Goal: Task Accomplishment & Management: Complete application form

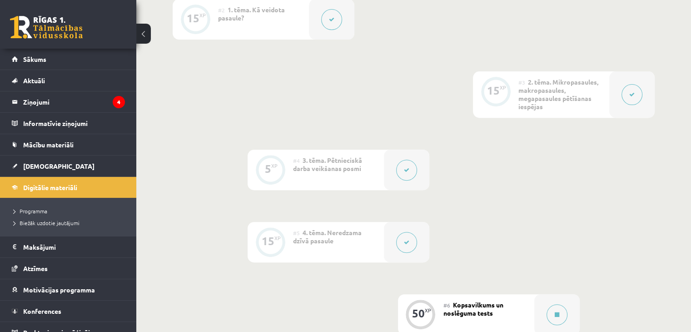
scroll to position [500, 0]
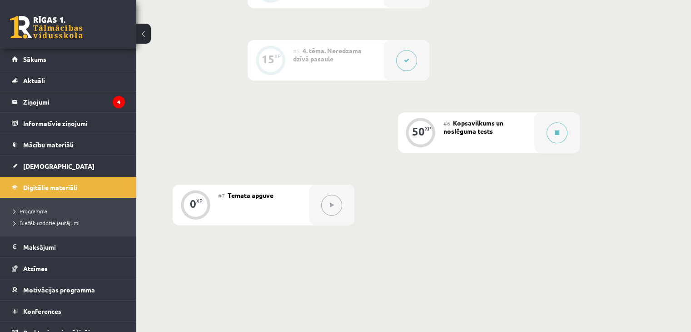
drag, startPoint x: 575, startPoint y: 259, endPoint x: 571, endPoint y: 257, distance: 5.1
click at [575, 259] on div "0 XP #1 Pirms sāc mācīties! Ievada daļa 15 XP #2 1. tēma. Kā veidota pasaule? 1…" at bounding box center [413, 1] width 555 height 584
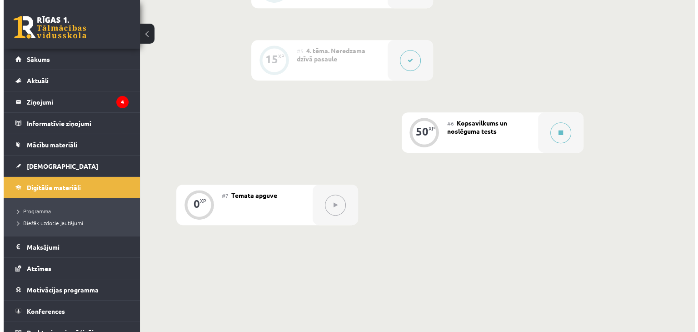
scroll to position [454, 0]
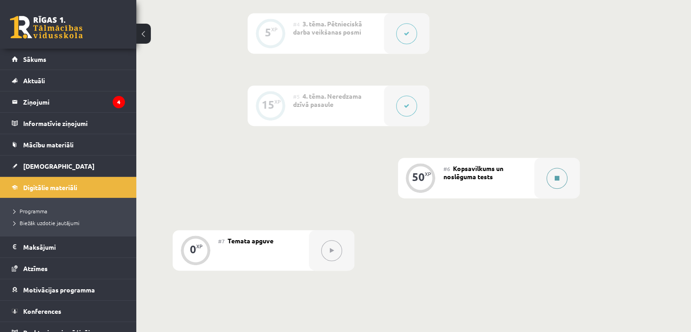
click at [552, 179] on button at bounding box center [557, 178] width 21 height 21
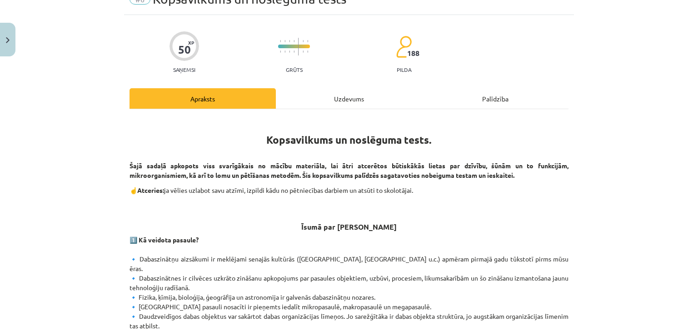
scroll to position [0, 0]
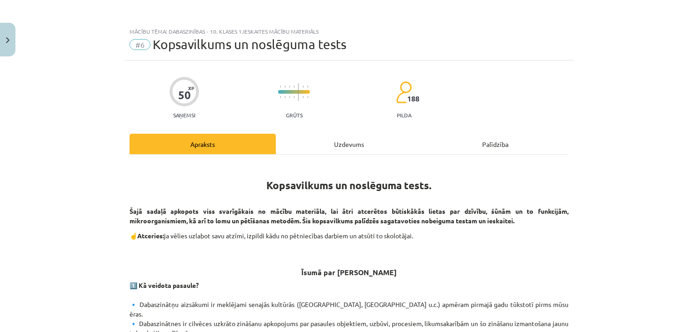
click at [315, 143] on div "Uzdevums" at bounding box center [349, 144] width 146 height 20
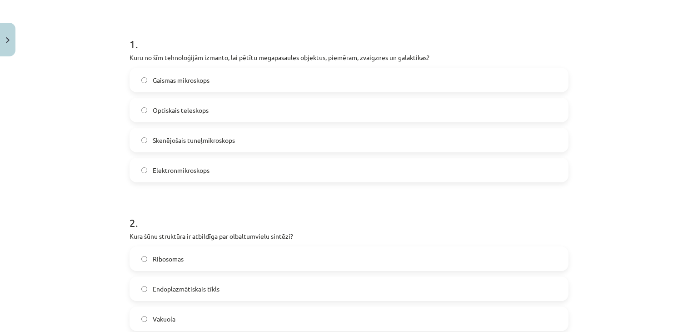
scroll to position [68, 0]
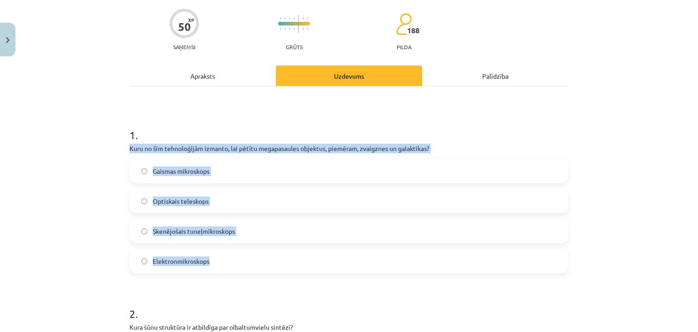
drag, startPoint x: 126, startPoint y: 146, endPoint x: 220, endPoint y: 263, distance: 150.3
click at [220, 263] on div "1 . Kuru no šīm tehnoloģijām izmanto, lai pētītu megapasaules objektus, piemēra…" at bounding box center [348, 193] width 439 height 160
copy div "Kuru no šīm tehnoloģijām izmanto, lai pētītu megapasaules objektus, piemēram, z…"
click at [97, 198] on div "Mācību tēma: Dabaszinības - 10. klases 1.ieskaites mācību materiāls #6 Kopsavil…" at bounding box center [349, 166] width 698 height 332
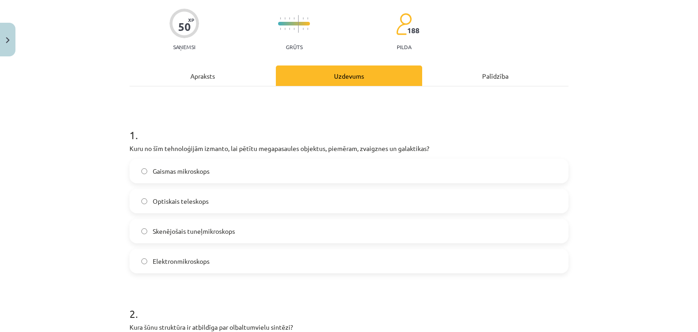
click at [237, 201] on label "Optiskais teleskops" at bounding box center [348, 200] width 437 height 23
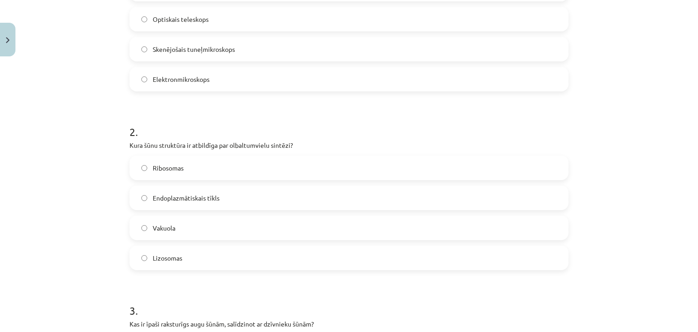
click at [129, 144] on p "Kura šūnu struktūra ir atbildīga par olbaltumvielu sintēzi?" at bounding box center [348, 145] width 439 height 10
click at [99, 162] on div "Mācību tēma: Dabaszinības - 10. klases 1.ieskaites mācību materiāls #6 Kopsavil…" at bounding box center [349, 166] width 698 height 332
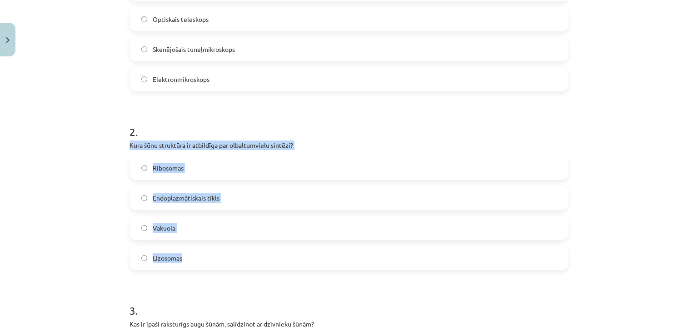
drag, startPoint x: 125, startPoint y: 144, endPoint x: 180, endPoint y: 250, distance: 120.1
copy div "Kura šūnu struktūra ir atbildīga par olbaltumvielu sintēzi? Ribosomas Endoplazm…"
click at [263, 173] on label "Ribosomas" at bounding box center [348, 167] width 437 height 23
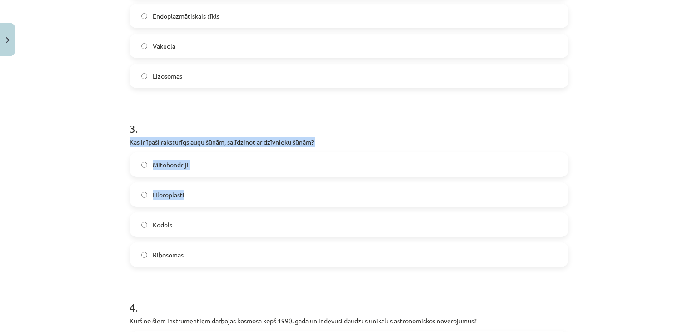
scroll to position [477, 0]
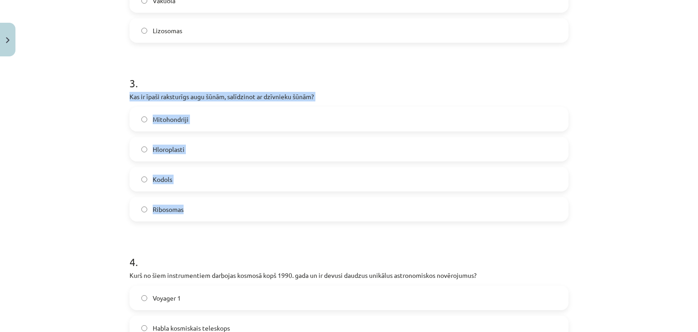
drag, startPoint x: 125, startPoint y: 232, endPoint x: 188, endPoint y: 209, distance: 66.4
click at [188, 209] on div "3 . Kas ir īpaši raksturīgs augu šūnām, salīdzinot ar dzīvnieku šūnām? Mitohond…" at bounding box center [348, 141] width 439 height 160
copy div "Kas ir īpaši raksturīgs augu šūnām, salīdzinot ar dzīvnieku šūnām? Mitohondriji…"
click at [55, 217] on div "Mācību tēma: Dabaszinības - 10. klases 1.ieskaites mācību materiāls #6 Kopsavil…" at bounding box center [349, 166] width 698 height 332
click at [223, 206] on label "Ribosomas" at bounding box center [348, 209] width 437 height 23
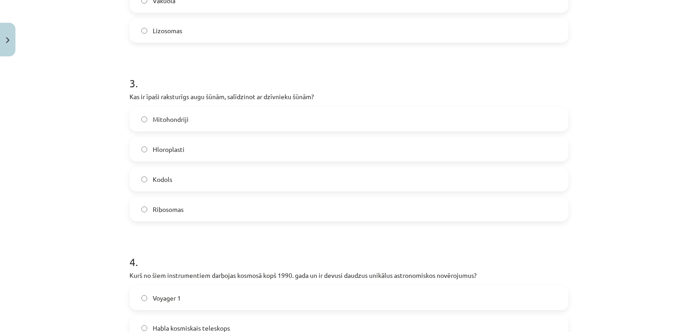
click at [242, 143] on label "Hloroplasti" at bounding box center [348, 149] width 437 height 23
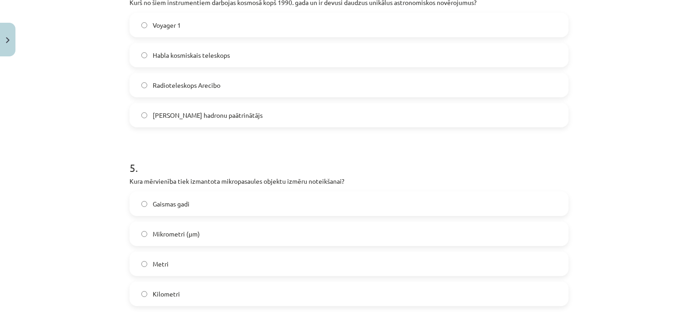
scroll to position [568, 0]
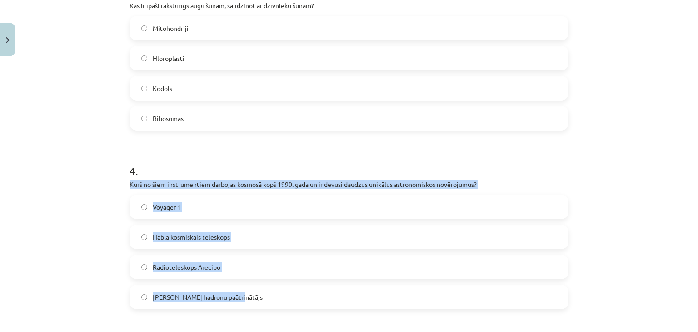
drag, startPoint x: 126, startPoint y: 184, endPoint x: 239, endPoint y: 293, distance: 157.1
click at [239, 293] on div "4 . Kurš no šiem instrumentiem darbojas kosmosā kopš 1990. gada un ir devusi da…" at bounding box center [348, 229] width 439 height 160
click at [239, 293] on label "Lielais hadronu paātrinātājs" at bounding box center [348, 296] width 437 height 23
drag, startPoint x: 126, startPoint y: 183, endPoint x: 236, endPoint y: 299, distance: 160.0
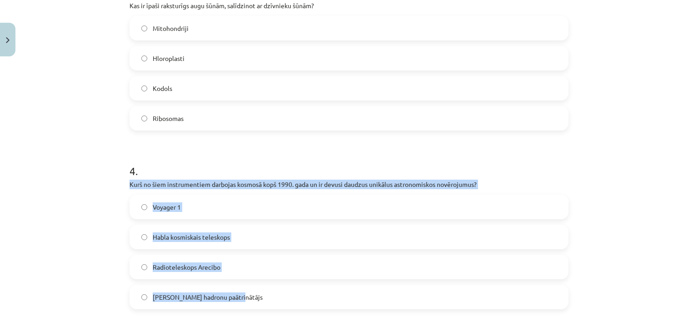
click at [236, 299] on div "4 . Kurš no šiem instrumentiem darbojas kosmosā kopš 1990. gada un ir devusi da…" at bounding box center [348, 229] width 439 height 160
copy div "Kurš no šiem instrumentiem darbojas kosmosā kopš 1990. gada un ir devusi daudzu…"
click at [102, 249] on div "Mācību tēma: Dabaszinības - 10. klases 1.ieskaites mācību materiāls #6 Kopsavil…" at bounding box center [349, 166] width 698 height 332
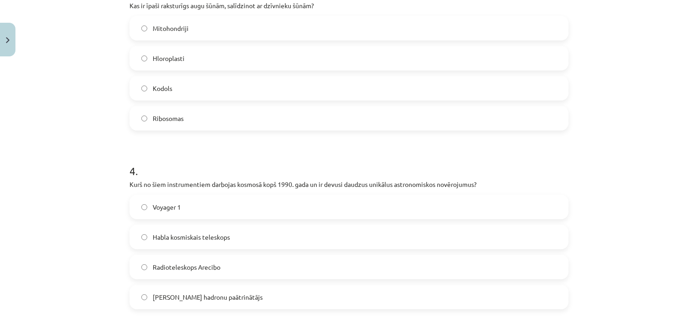
click at [263, 236] on label "Habla kosmiskais teleskops" at bounding box center [348, 236] width 437 height 23
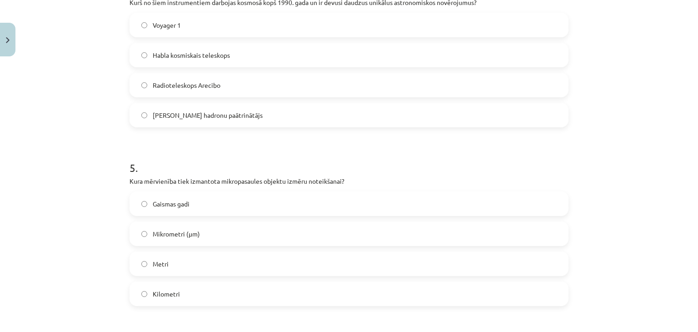
scroll to position [795, 0]
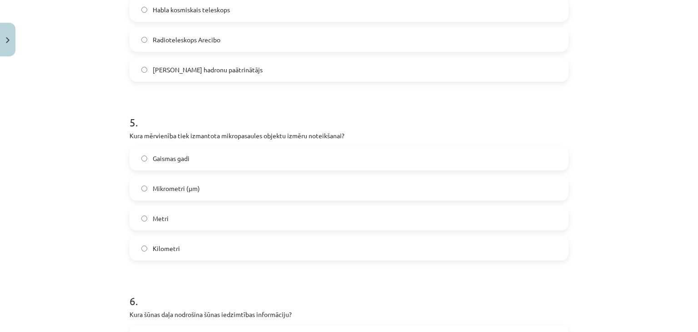
click at [264, 186] on label "Mikrometri (μm)" at bounding box center [348, 188] width 437 height 23
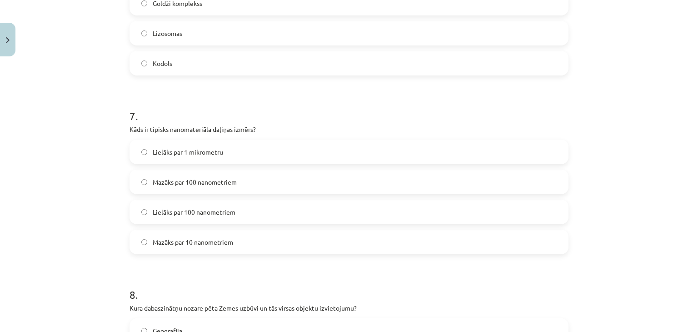
scroll to position [1022, 0]
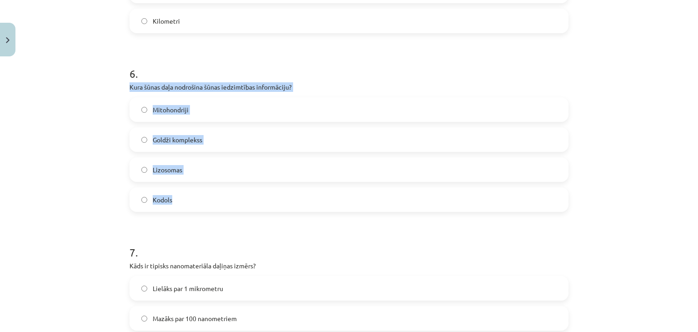
drag, startPoint x: 126, startPoint y: 86, endPoint x: 196, endPoint y: 184, distance: 120.2
click at [196, 184] on div "6 . Kura šūnas daļa nodrošina šūnas iedzimtības informāciju? Mitohondriji Goldž…" at bounding box center [348, 131] width 439 height 160
copy div "Kura šūnas daļa nodrošina šūnas iedzimtības informāciju? Mitohondriji Goldži ko…"
click at [175, 194] on label "Kodols" at bounding box center [348, 199] width 437 height 23
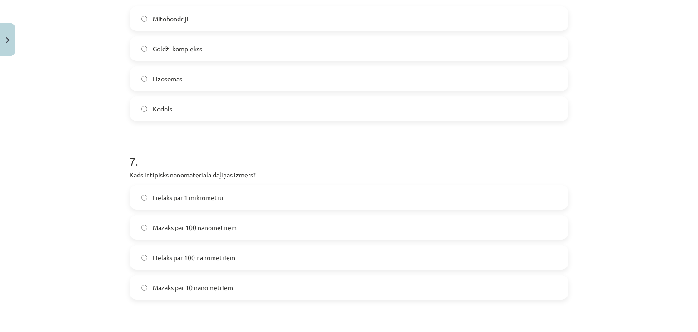
scroll to position [1204, 0]
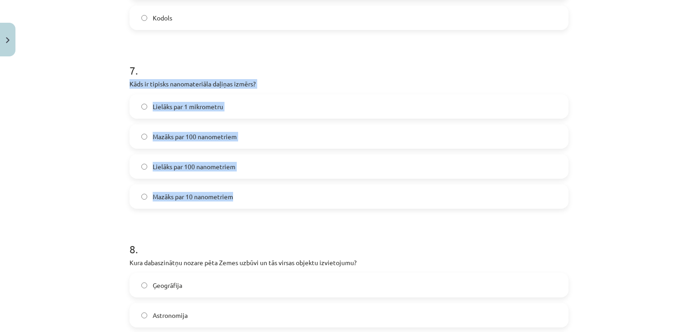
drag, startPoint x: 127, startPoint y: 82, endPoint x: 253, endPoint y: 202, distance: 173.8
click at [253, 202] on div "7 . Kāds ir tipisks nanomateriāla daļiņas izmērs? Lielāks par 1 mikrometru Mazā…" at bounding box center [348, 128] width 439 height 160
click at [248, 199] on label "Mazāks par 10 nanometriem" at bounding box center [348, 196] width 437 height 23
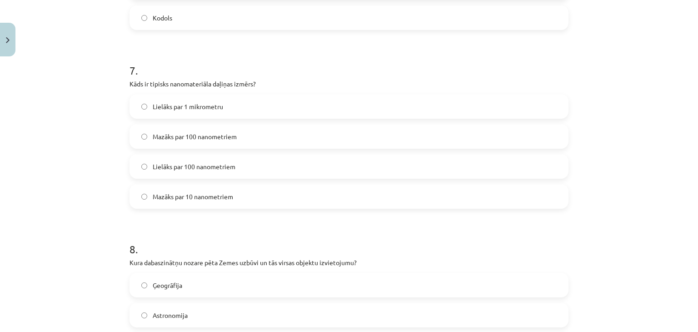
click at [251, 141] on label "Mazāks par 100 nanometriem" at bounding box center [348, 136] width 437 height 23
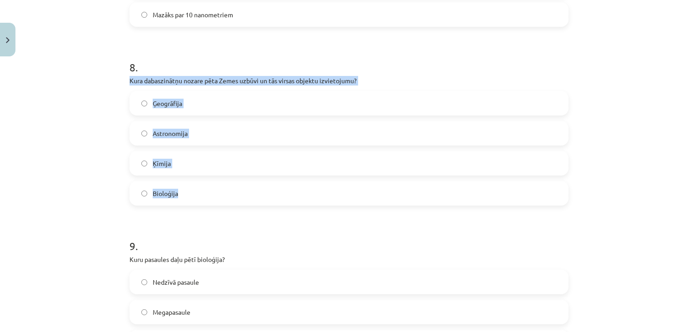
drag, startPoint x: 127, startPoint y: 80, endPoint x: 225, endPoint y: 188, distance: 145.3
click at [225, 188] on div "8 . Kura dabaszinātņu nozare pēta Zemes uzbūvi un tās virsas objektu izvietojum…" at bounding box center [348, 125] width 439 height 160
click at [75, 150] on div "Mācību tēma: Dabaszinības - 10. klases 1.ieskaites mācību materiāls #6 Kopsavil…" at bounding box center [349, 166] width 698 height 332
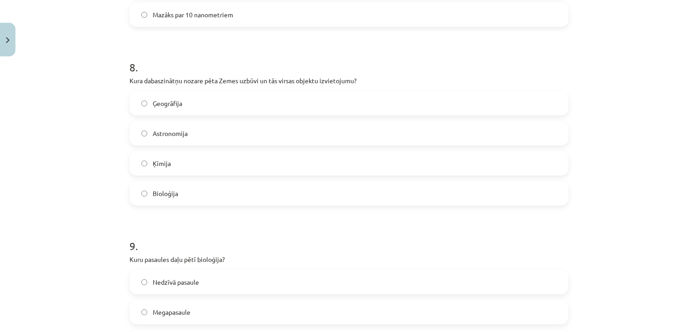
drag, startPoint x: 198, startPoint y: 100, endPoint x: 193, endPoint y: 108, distance: 9.1
click at [198, 100] on label "Ģeogrāfija" at bounding box center [348, 103] width 437 height 23
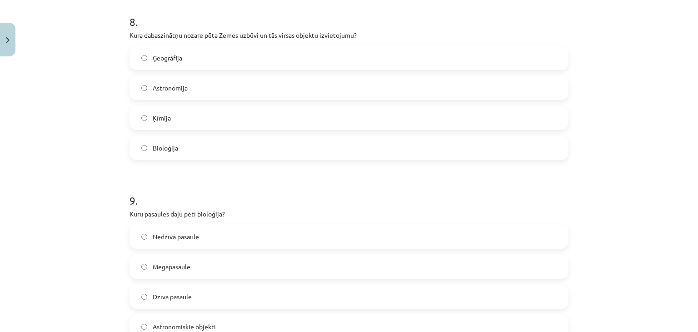
click at [200, 97] on label "Astronomija" at bounding box center [348, 87] width 437 height 23
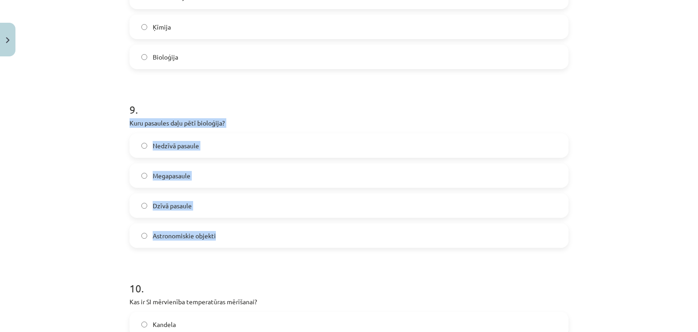
drag, startPoint x: 125, startPoint y: 120, endPoint x: 229, endPoint y: 228, distance: 149.4
copy div "Kuru pasaules daļu pētī bioloģija? Nedzīvā pasaule Megapasaule Dzīvā pasaule As…"
click at [226, 201] on label "Dzīvā pasaule" at bounding box center [348, 205] width 437 height 23
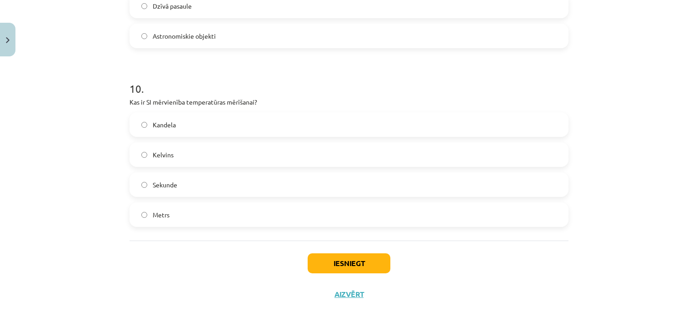
scroll to position [1676, 0]
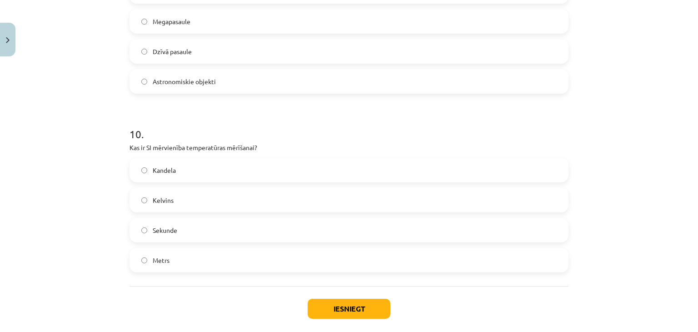
click at [193, 264] on label "Metrs" at bounding box center [348, 259] width 437 height 23
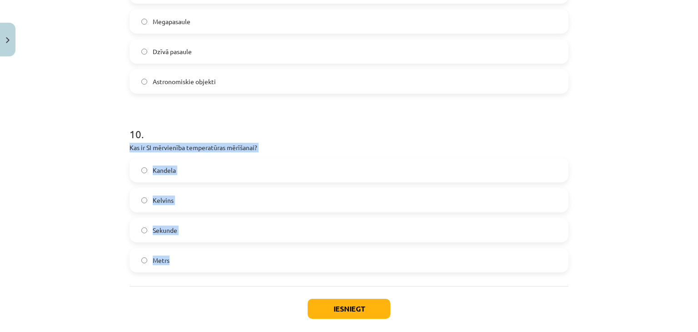
drag, startPoint x: 126, startPoint y: 146, endPoint x: 195, endPoint y: 248, distance: 123.6
click at [195, 248] on div "10 . Kas ir SI mērvienība temperatūras mērīšanai? Kandela Kelvins Sekunde Metrs" at bounding box center [348, 192] width 439 height 160
copy div "Kas ir SI mērvienība temperatūras mērīšanai? Kandela Kelvins Sekunde Metrs"
click at [227, 200] on label "Kelvins" at bounding box center [348, 200] width 437 height 23
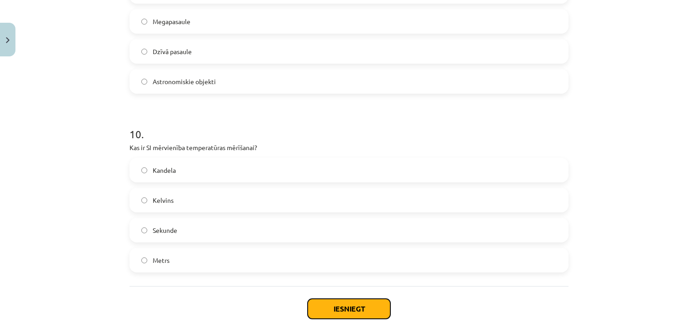
click at [331, 305] on button "Iesniegt" at bounding box center [349, 308] width 83 height 20
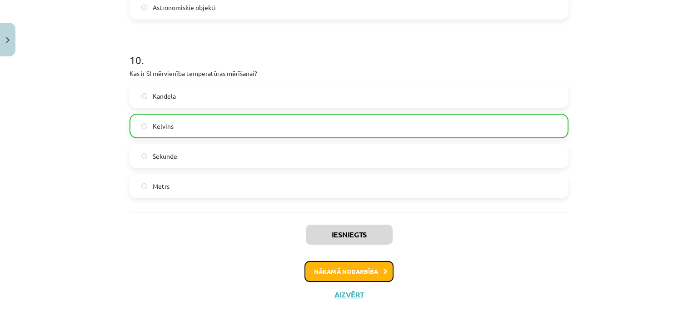
click at [347, 261] on button "Nākamā nodarbība" at bounding box center [348, 271] width 89 height 21
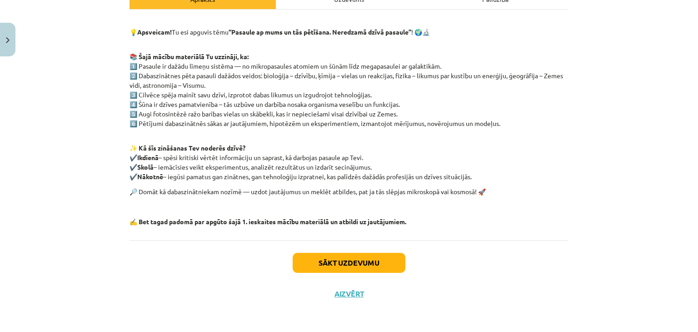
scroll to position [9, 0]
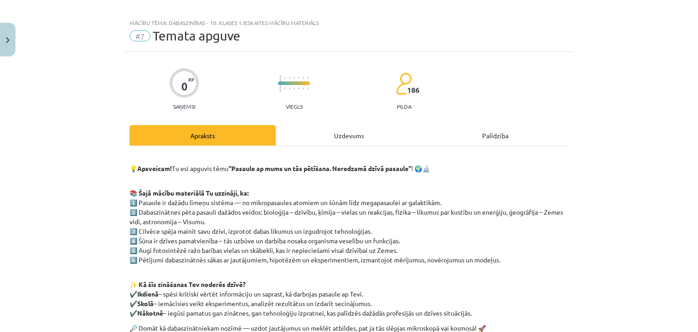
click at [315, 135] on div "Uzdevums" at bounding box center [349, 135] width 146 height 20
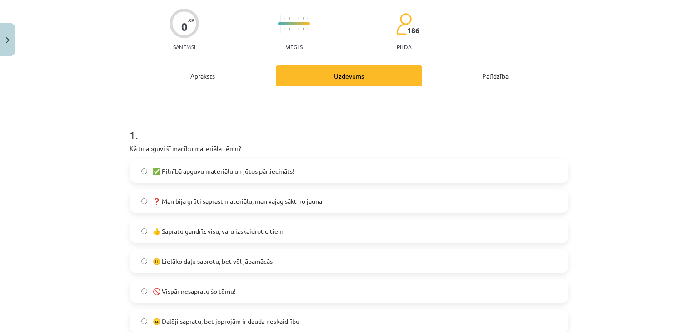
scroll to position [159, 0]
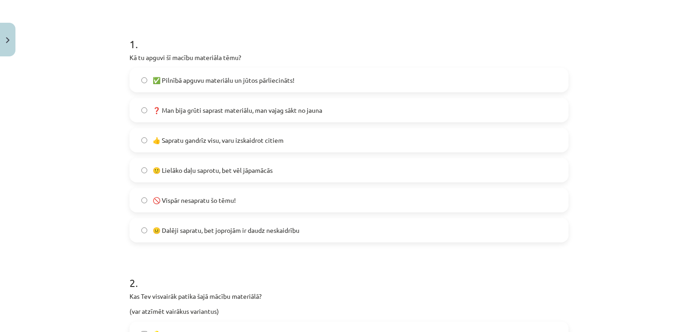
click at [172, 169] on span "🙂 Lielāko daļu saprotu, bet vēl jāpamācās" at bounding box center [213, 170] width 120 height 10
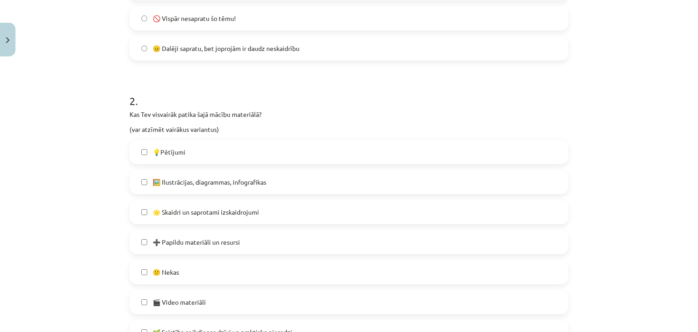
scroll to position [386, 0]
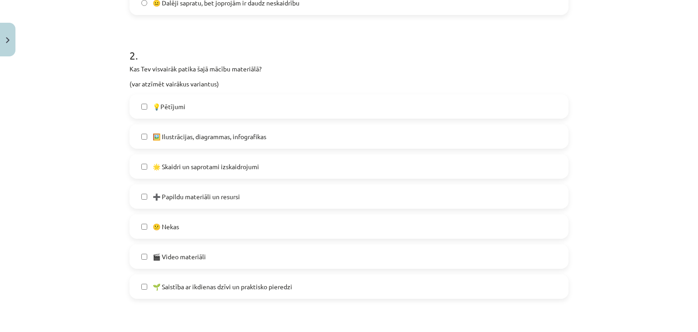
click at [208, 259] on label "🎬 Video materiāli" at bounding box center [348, 256] width 437 height 23
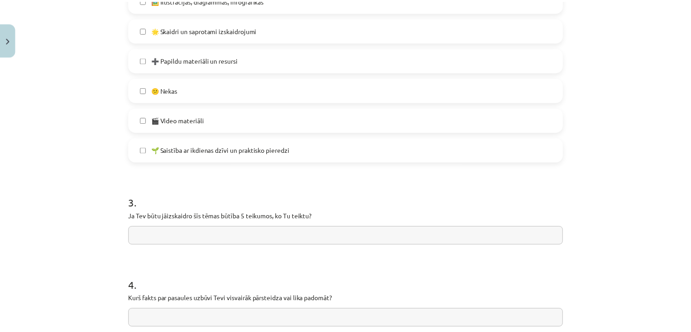
scroll to position [613, 0]
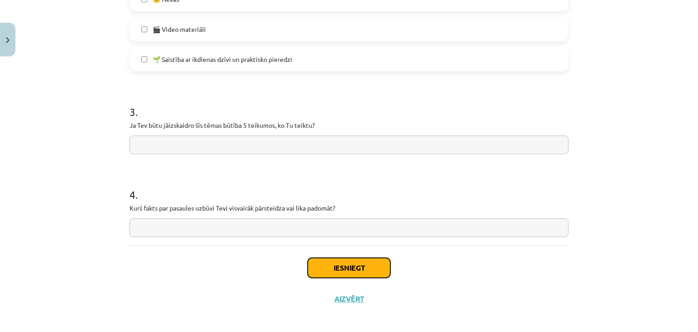
click at [332, 274] on button "Iesniegt" at bounding box center [349, 268] width 83 height 20
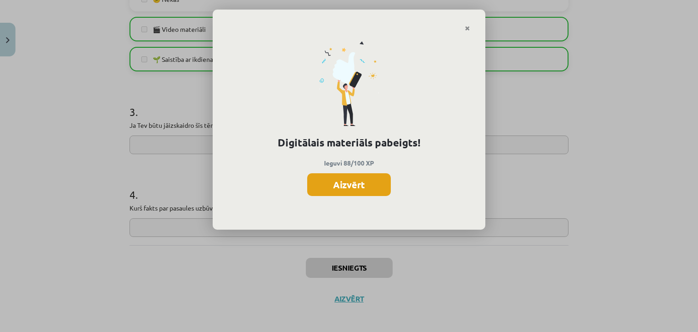
click at [349, 186] on button "Aizvērt" at bounding box center [349, 184] width 84 height 23
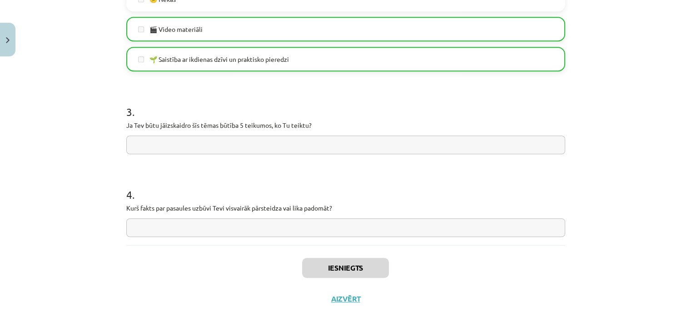
scroll to position [618, 0]
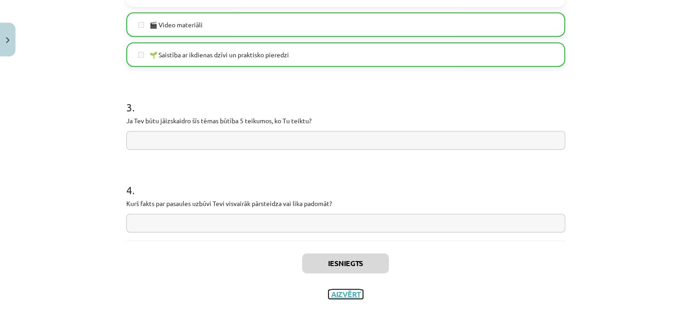
click at [347, 298] on button "Aizvērt" at bounding box center [345, 293] width 35 height 9
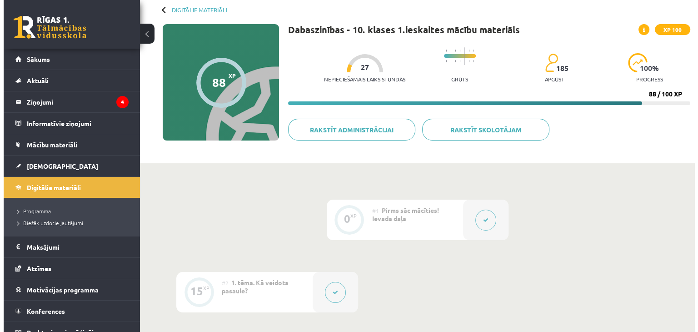
scroll to position [0, 0]
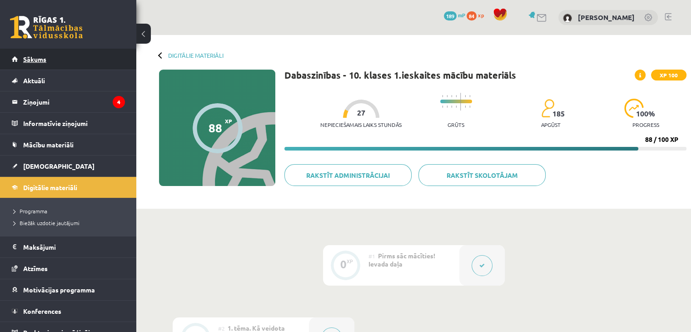
click at [25, 60] on span "Sākums" at bounding box center [34, 59] width 23 height 8
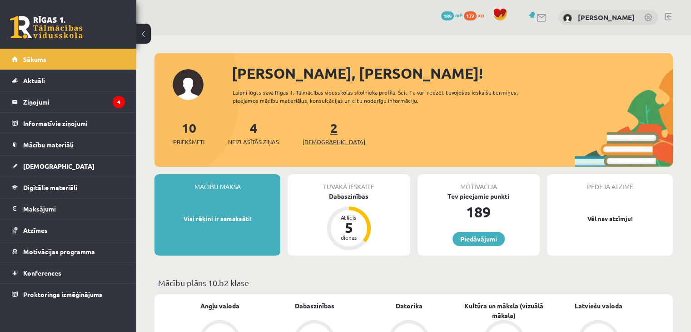
click at [316, 131] on link "2 Ieskaites" at bounding box center [334, 132] width 63 height 27
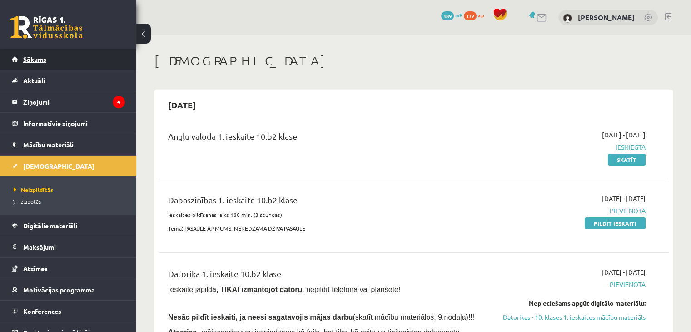
click at [39, 57] on span "Sākums" at bounding box center [34, 59] width 23 height 8
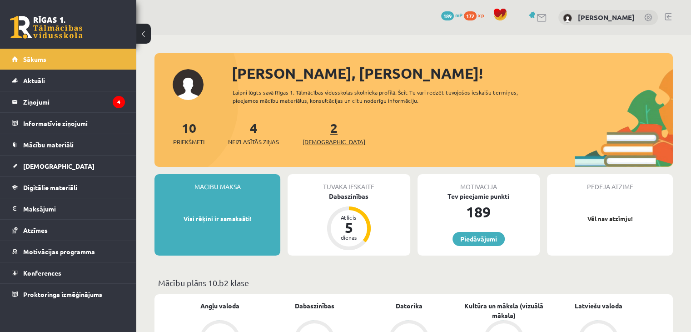
click at [320, 129] on link "2 Ieskaites" at bounding box center [334, 132] width 63 height 27
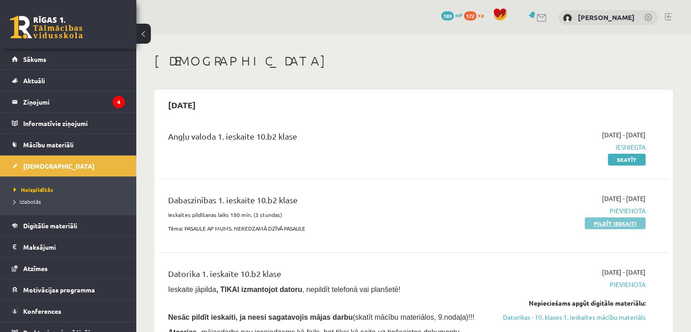
click at [627, 221] on link "Pildīt ieskaiti" at bounding box center [615, 223] width 61 height 12
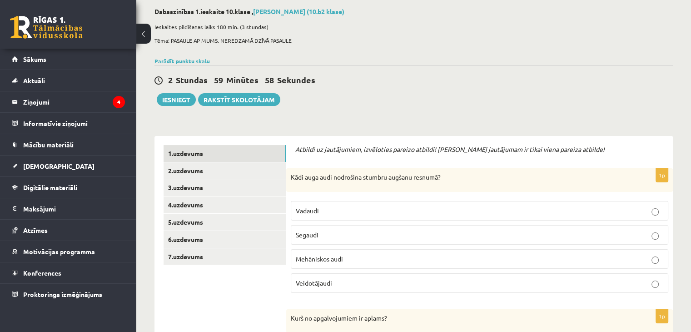
scroll to position [136, 0]
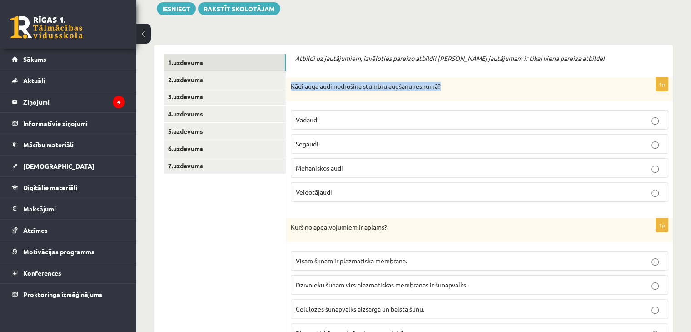
drag, startPoint x: 291, startPoint y: 85, endPoint x: 453, endPoint y: 84, distance: 161.7
click at [453, 84] on p "Kādi auga audi nodrošina stumbru augšanu resnumā?" at bounding box center [457, 86] width 332 height 9
copy p "Kādi auga audi nodrošina stumbru augšanu resnumā?"
drag, startPoint x: 291, startPoint y: 85, endPoint x: 346, endPoint y: 189, distance: 117.1
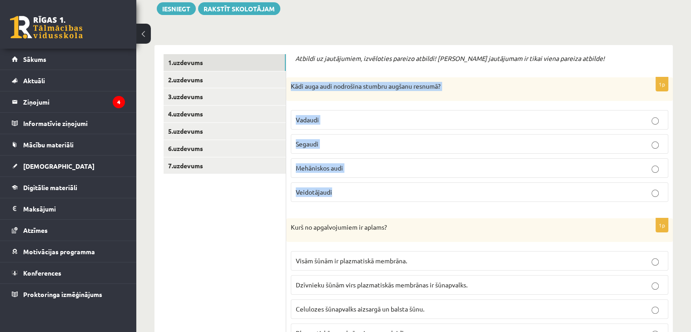
click at [346, 189] on div "1p Kādi auga audi nodrošina stumbru augšanu resnumā? Vadaudi Segaudi Mehāniskos…" at bounding box center [479, 143] width 387 height 132
copy div "Kādi auga audi nodrošina stumbru augšanu resnumā? Vadaudi Segaudi Mehāniskos au…"
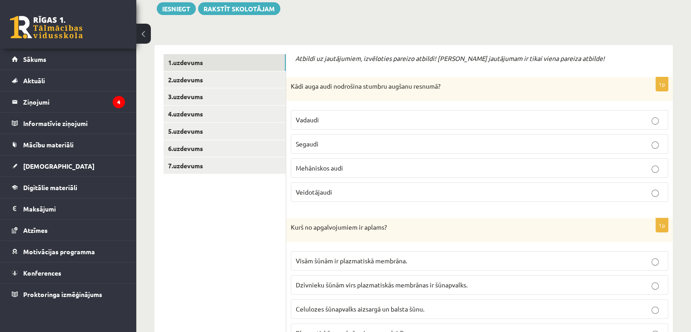
click at [356, 193] on p "Veidotājaudi" at bounding box center [480, 192] width 368 height 10
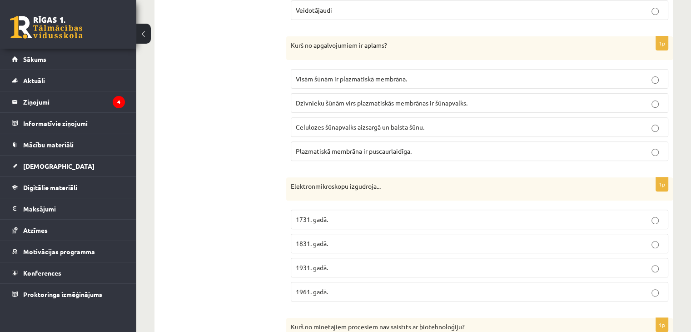
scroll to position [273, 0]
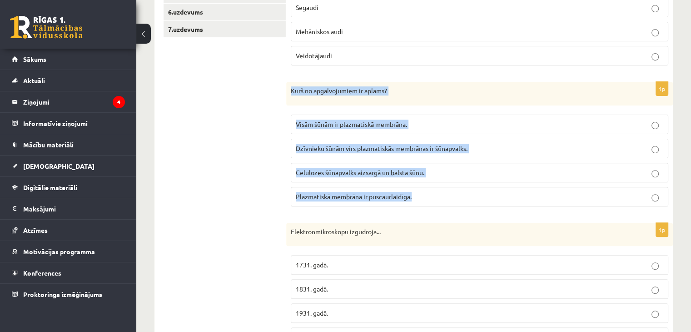
drag, startPoint x: 291, startPoint y: 89, endPoint x: 437, endPoint y: 197, distance: 181.0
click at [437, 197] on div "1p Kurš no apgalvojumiem ir aplams? Visām šūnām ir plazmatiskā membrāna. Dzīvni…" at bounding box center [479, 148] width 387 height 132
copy div "Kurš no apgalvojumiem ir aplams? Visām šūnām ir plazmatiskā membrāna. Dzīvnieku…"
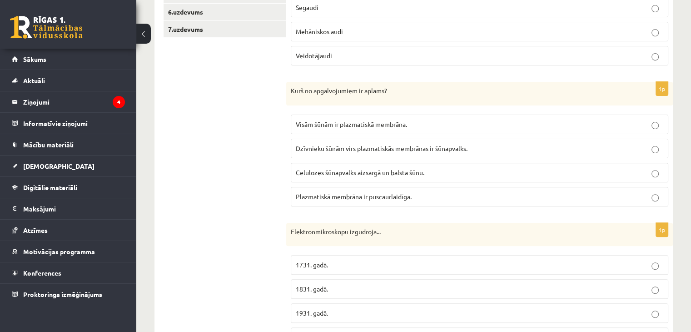
click at [413, 149] on span "Dzīvnieku šūnām virs plazmatiskās membrānas ir šūnapvalks." at bounding box center [382, 148] width 172 height 8
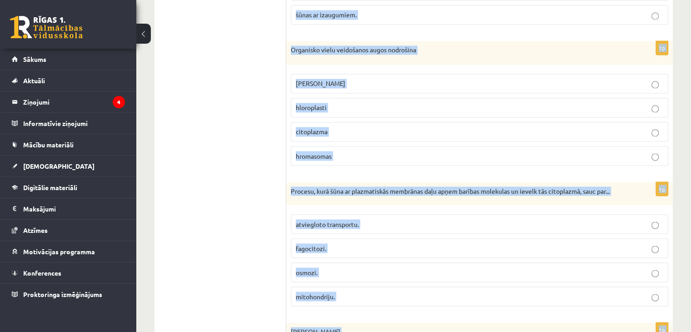
scroll to position [1726, 0]
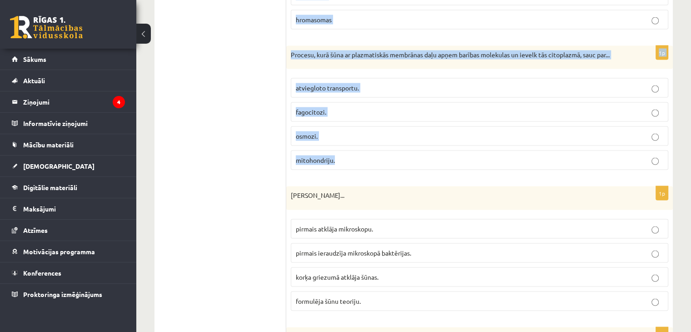
drag, startPoint x: 291, startPoint y: 139, endPoint x: 354, endPoint y: 155, distance: 65.1
copy form "Elektronmikroskopu izgudroja... 1731. gadā. 1831. gadā. 1931. gadā. 1961. gadā.…"
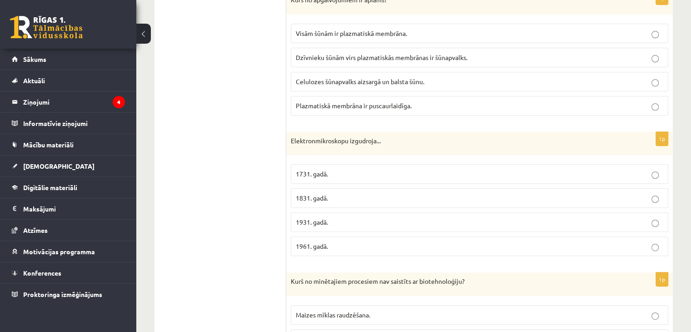
scroll to position [409, 0]
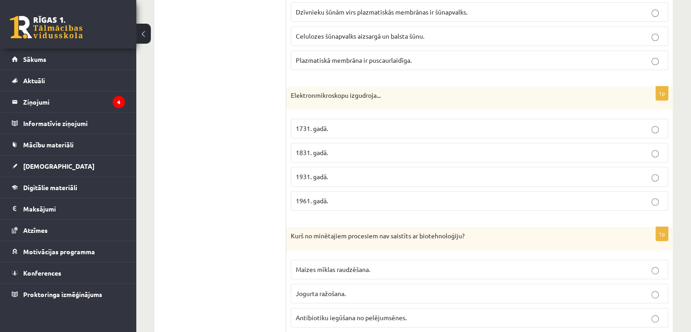
click at [358, 177] on p "1931. gadā." at bounding box center [480, 177] width 368 height 10
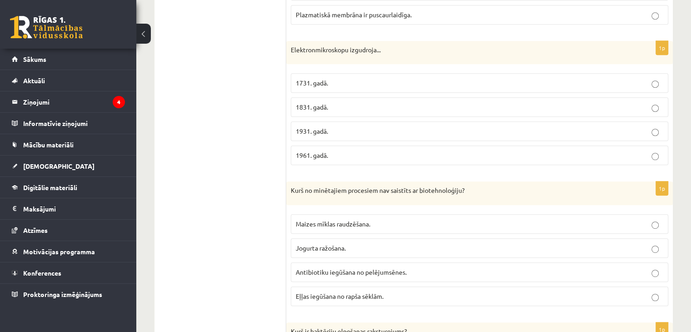
scroll to position [500, 0]
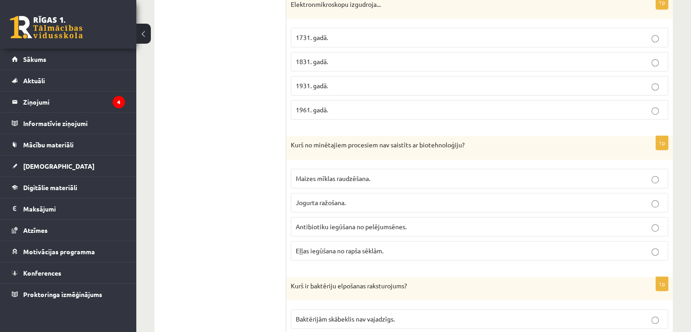
click at [358, 242] on label "Eļļas iegūšana no rapša sēklām." at bounding box center [480, 251] width 378 height 20
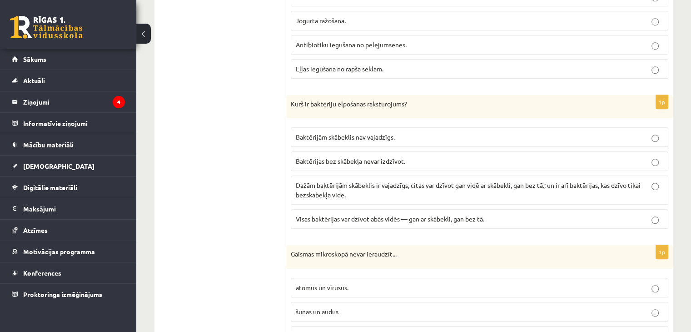
scroll to position [772, 0]
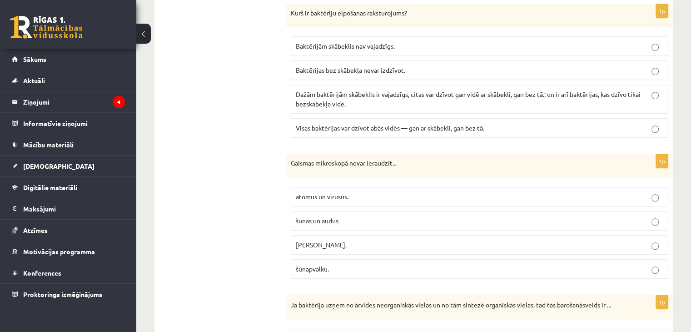
click at [369, 196] on p "atomus un vīrusus." at bounding box center [480, 197] width 368 height 10
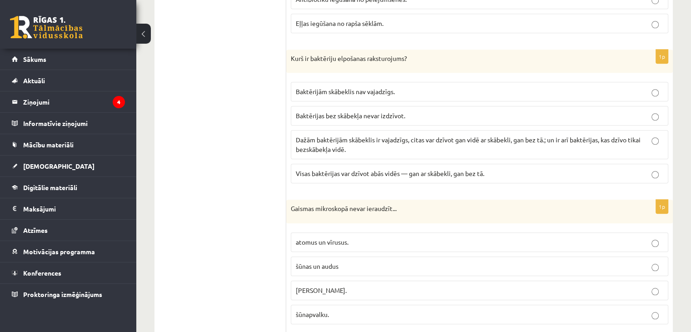
click at [360, 145] on p "Dažām baktērijām skābeklis ir vajadzīgs, citas var dzīvot gan vidē ar skābekli,…" at bounding box center [480, 144] width 368 height 19
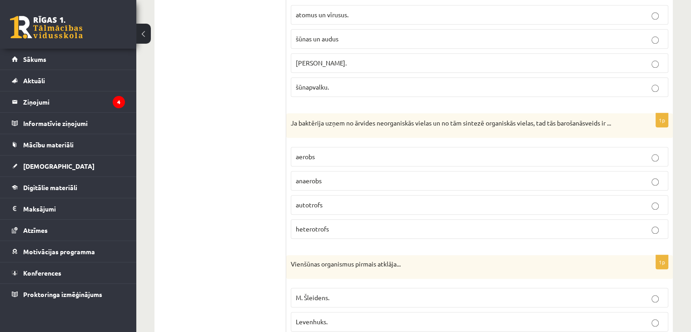
scroll to position [999, 0]
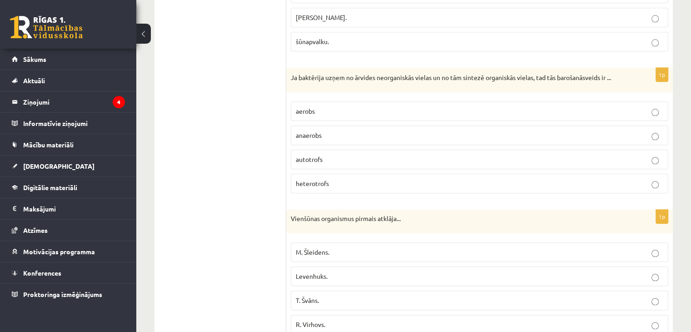
click at [351, 157] on p "autotrofs" at bounding box center [480, 159] width 368 height 10
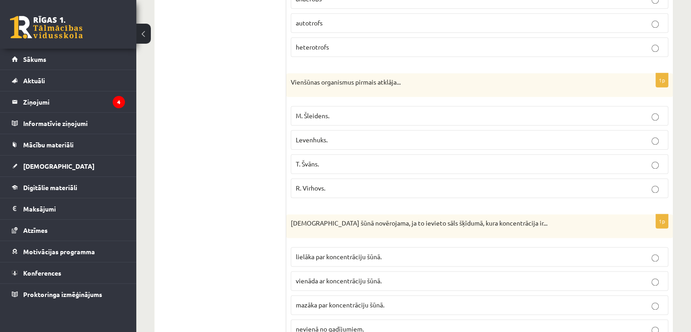
click at [343, 143] on label "Levenhuks." at bounding box center [480, 140] width 378 height 20
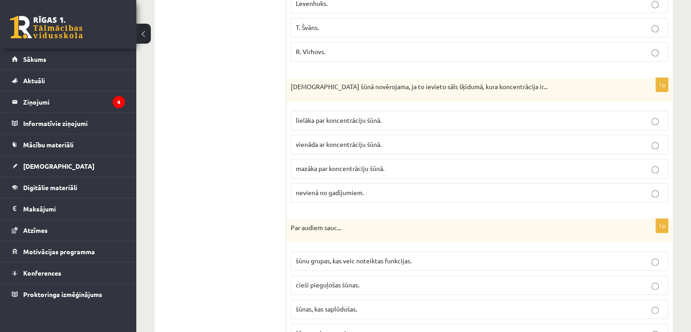
click at [389, 164] on p "mazāka par koncentrāciju šūnā." at bounding box center [480, 169] width 368 height 10
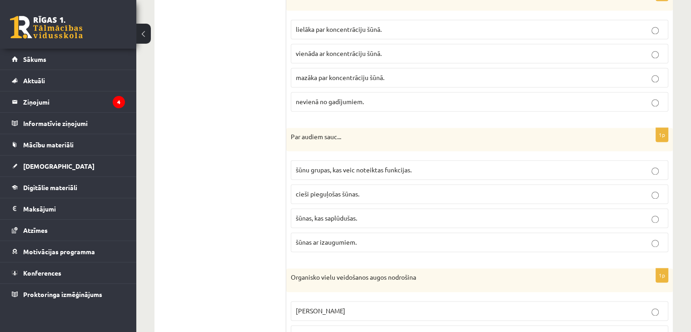
scroll to position [1408, 0]
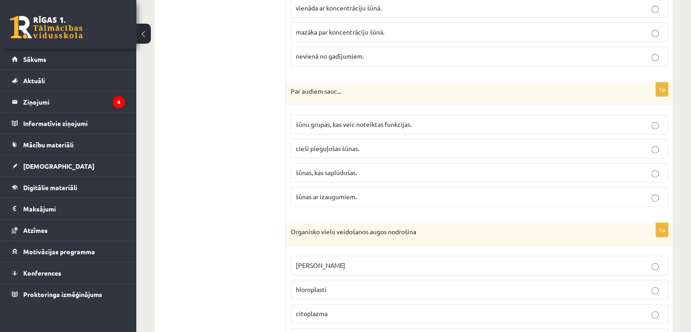
click at [390, 120] on span "šūnu grupas, kas veic noteiktas funkcijas." at bounding box center [354, 124] width 116 height 8
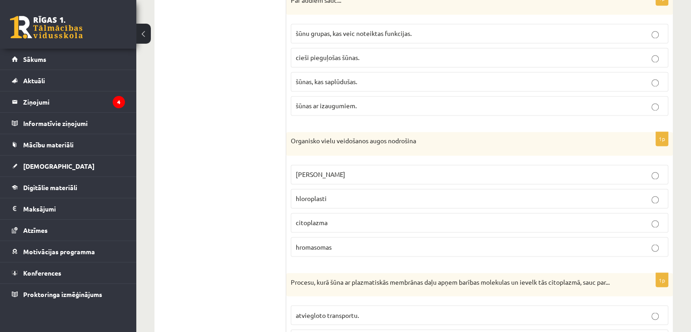
scroll to position [1590, 0]
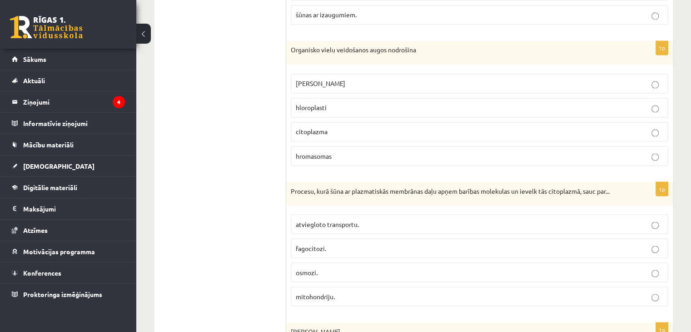
click at [481, 103] on p "hloroplasti" at bounding box center [480, 108] width 368 height 10
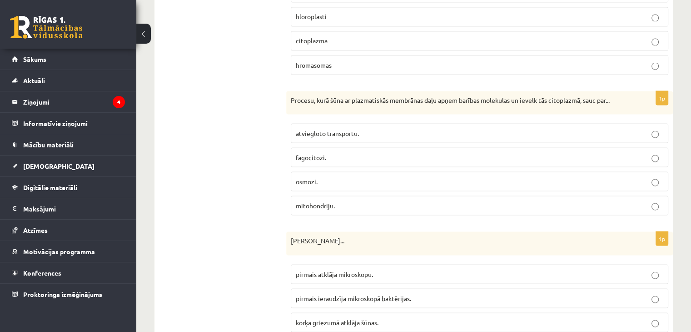
scroll to position [1726, 0]
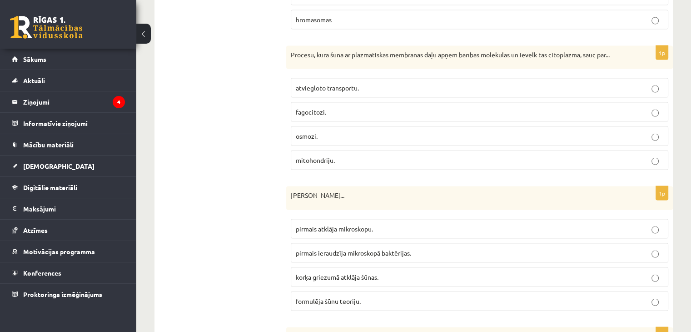
click at [383, 117] on fieldset "atviegloto transportu. fagocitozi. osmozi. mitohondriju." at bounding box center [480, 122] width 378 height 99
click at [394, 131] on p "osmozi." at bounding box center [480, 136] width 368 height 10
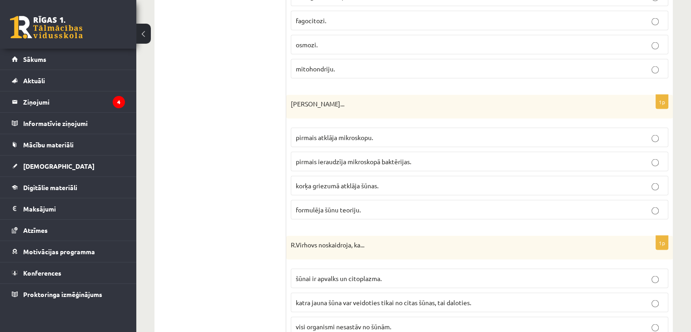
scroll to position [1863, 0]
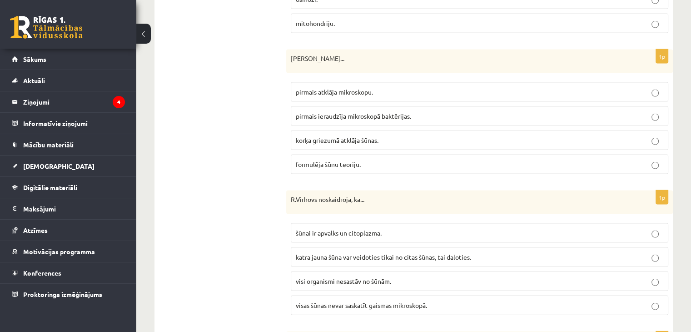
click at [393, 87] on p "pirmais atklāja mikroskopu." at bounding box center [480, 92] width 368 height 10
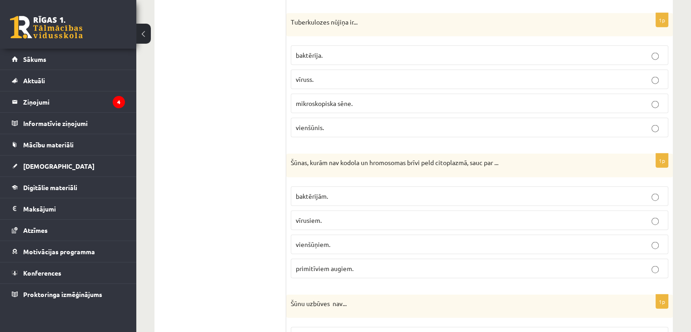
scroll to position [2135, 0]
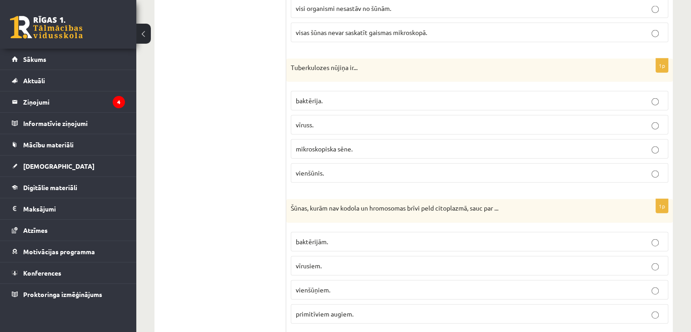
click at [373, 96] on p "baktērija." at bounding box center [480, 101] width 368 height 10
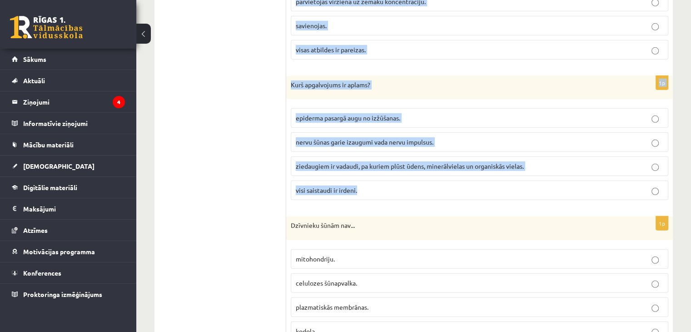
scroll to position [2709, 0]
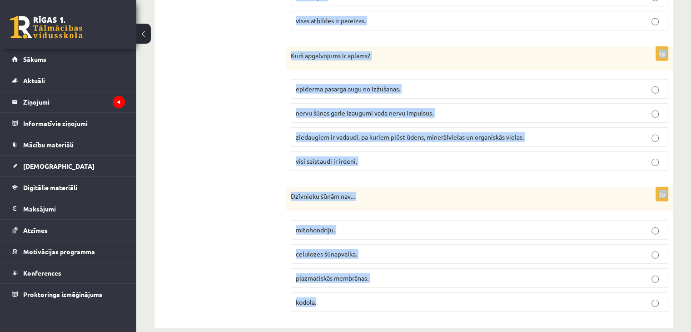
drag, startPoint x: 291, startPoint y: 106, endPoint x: 383, endPoint y: 280, distance: 197.5
copy form "Šūnas, kurām nav kodola un hromosomas brīvi peld citoplazmā, sauc par ... baktē…"
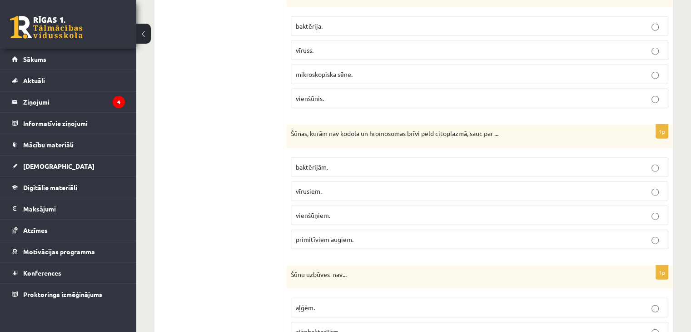
scroll to position [2255, 0]
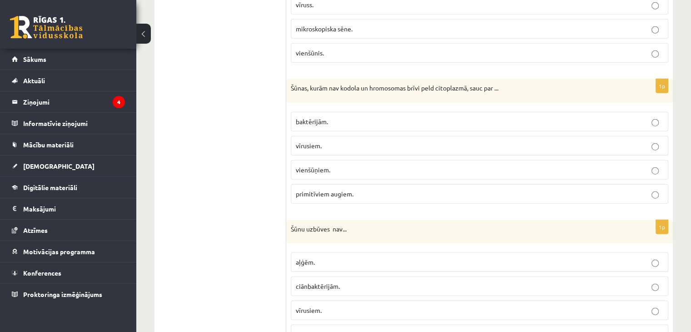
click at [353, 119] on label "baktērijām." at bounding box center [480, 122] width 378 height 20
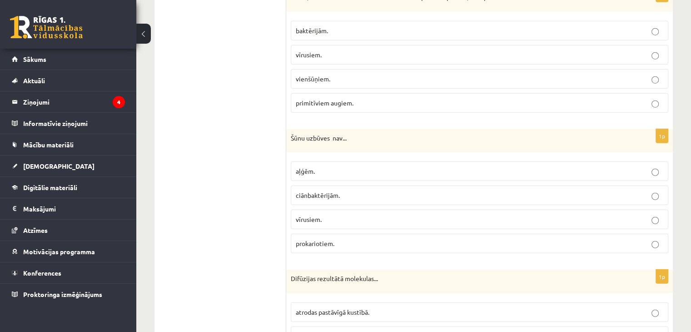
scroll to position [2391, 0]
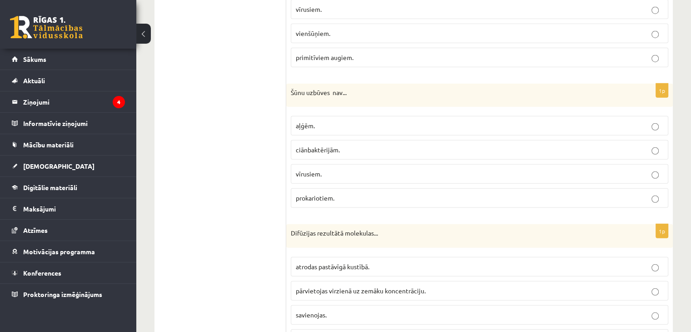
click at [352, 169] on p "vīrusiem." at bounding box center [480, 174] width 368 height 10
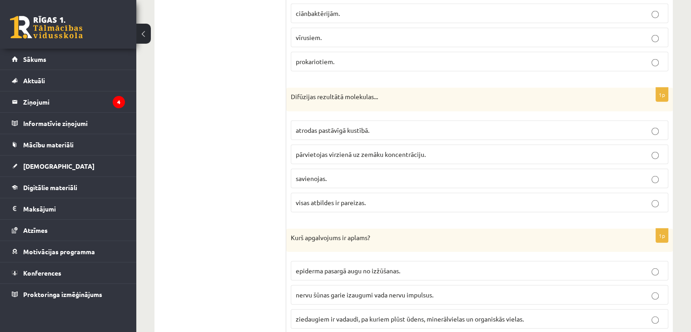
click at [345, 198] on span "visas atbildes ir pareizas." at bounding box center [331, 202] width 70 height 8
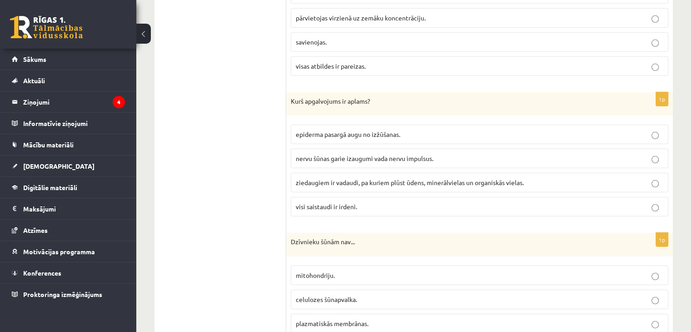
click at [368, 202] on p "visi saistaudi ir irdeni." at bounding box center [480, 207] width 368 height 10
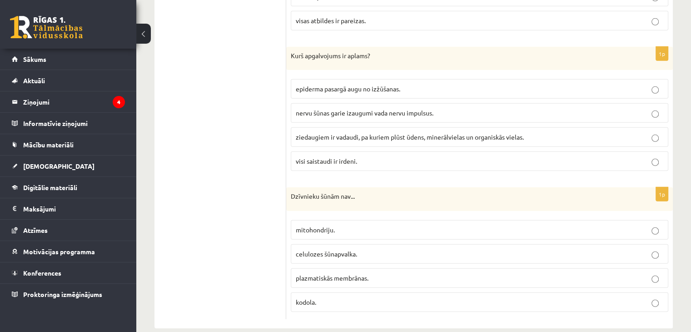
click at [309, 249] on span "celulozes šūnapvalka." at bounding box center [326, 253] width 61 height 8
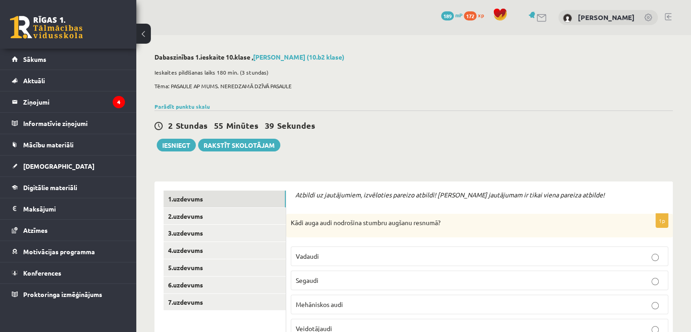
scroll to position [91, 0]
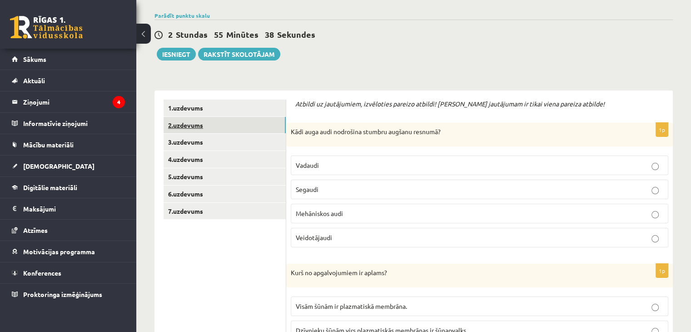
click at [200, 128] on link "2.uzdevums" at bounding box center [225, 125] width 122 height 17
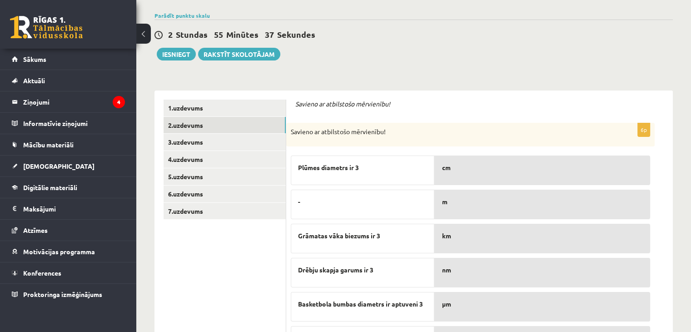
scroll to position [179, 0]
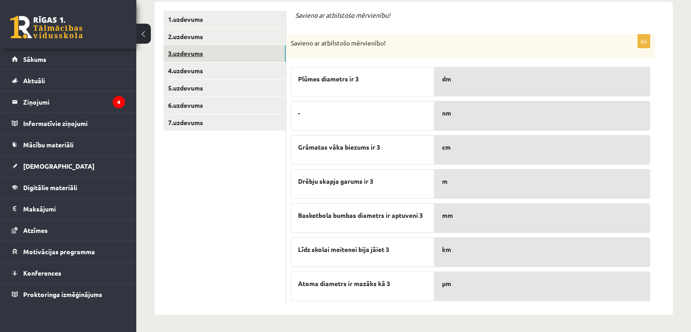
click at [219, 51] on link "3.uzdevums" at bounding box center [225, 53] width 122 height 17
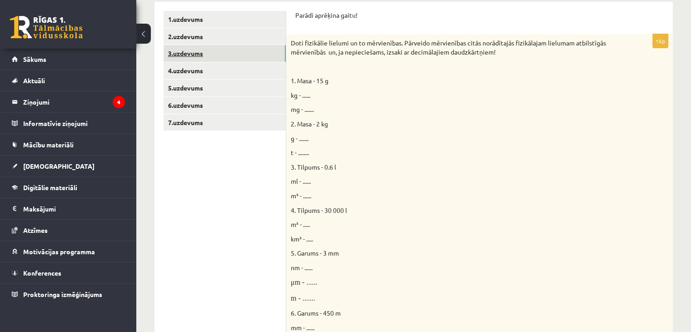
scroll to position [0, 0]
click at [308, 95] on span "kg - ......" at bounding box center [301, 95] width 20 height 8
click at [307, 92] on span "kg - ......" at bounding box center [301, 95] width 20 height 8
drag, startPoint x: 303, startPoint y: 96, endPoint x: 313, endPoint y: 95, distance: 9.6
click at [313, 95] on p "kg - ......" at bounding box center [457, 95] width 332 height 9
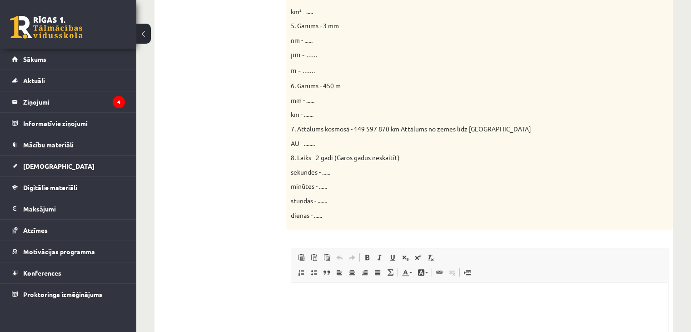
scroll to position [539, 0]
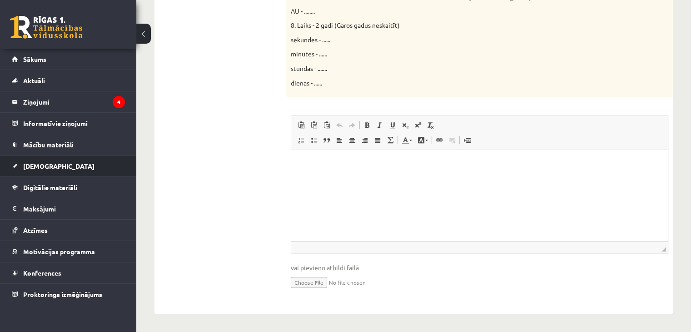
click at [131, 160] on li "Ieskaites Neizpildītās Izlabotās" at bounding box center [68, 166] width 136 height 22
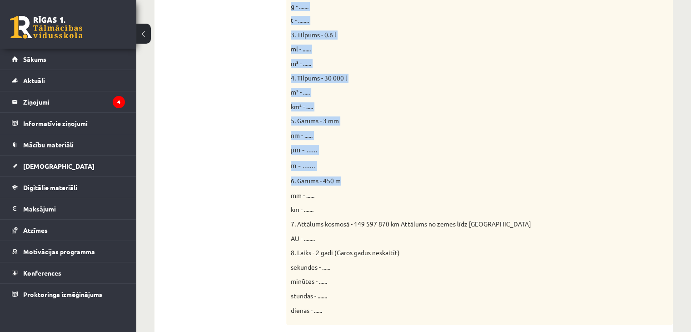
scroll to position [448, 0]
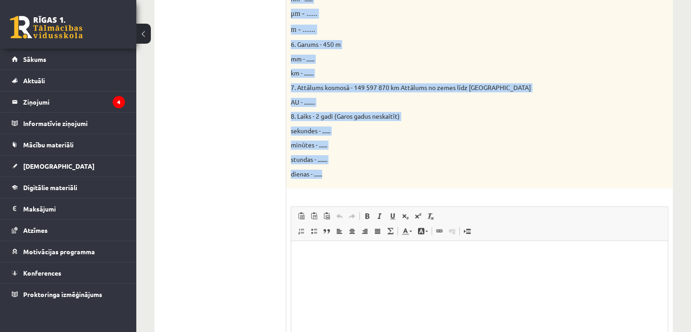
drag, startPoint x: 292, startPoint y: 45, endPoint x: 353, endPoint y: 171, distance: 139.8
copy div "Doti fizikālie lielumi un to mērvienības. Pārveido mērvienības citās norādītajā…"
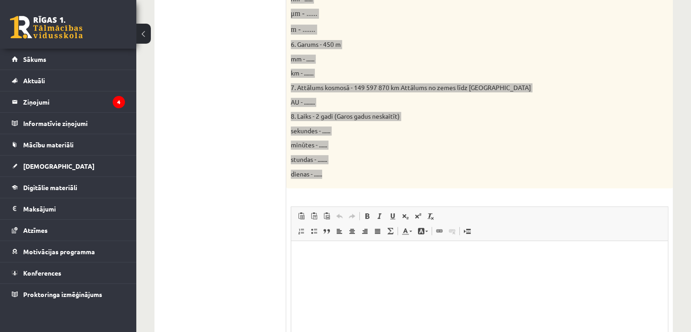
click at [344, 268] on html at bounding box center [479, 255] width 377 height 28
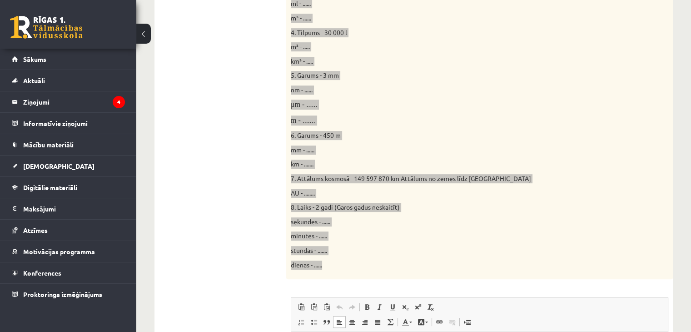
scroll to position [312, 0]
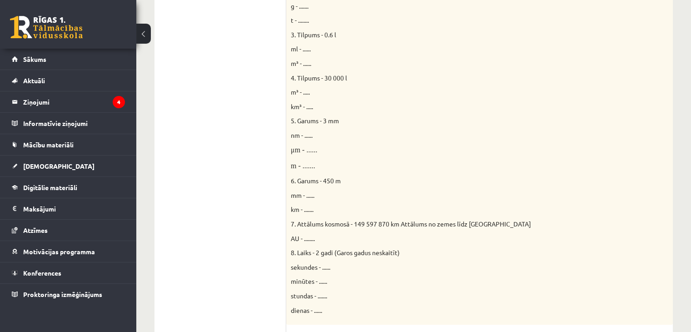
click at [148, 156] on div "Dabaszinības 1.ieskaite 10.klase , Markuss Niklāvs (10.b2 klase) Ieskaites pild…" at bounding box center [413, 140] width 555 height 835
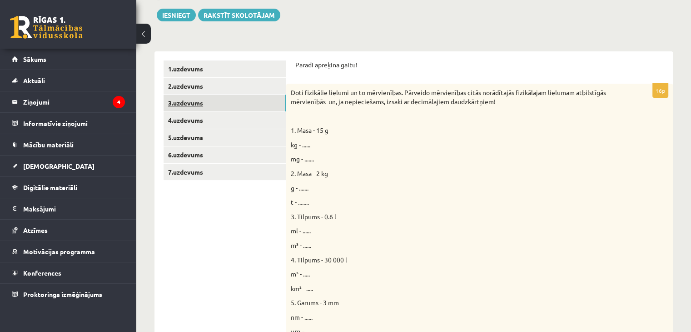
scroll to position [84, 0]
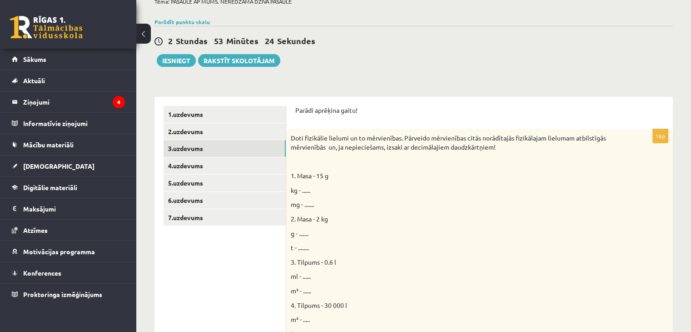
click at [293, 173] on span "1. Masa - 15 g" at bounding box center [310, 175] width 38 height 8
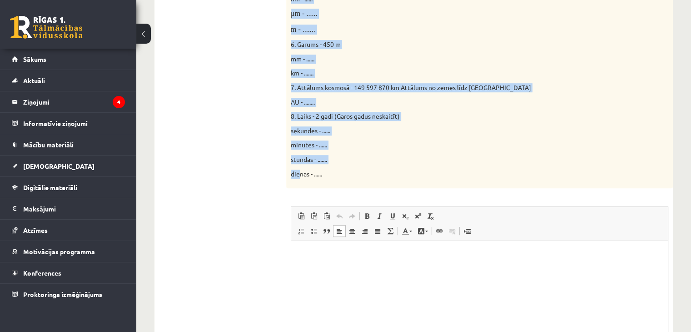
scroll to position [493, 0]
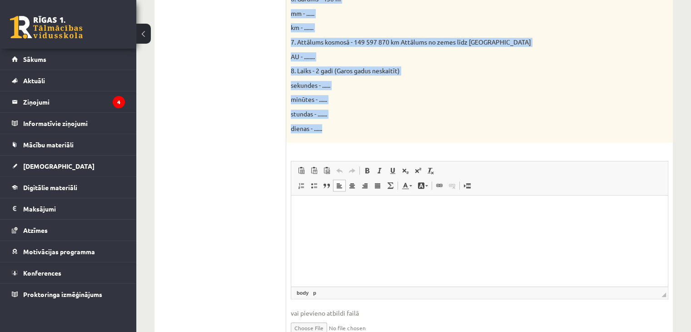
drag, startPoint x: 292, startPoint y: 175, endPoint x: 331, endPoint y: 132, distance: 58.2
copy div "1. Masa - 15 g kg - ...... mg - ....... 2. Masa - 2 kg g - ....... t - ........…"
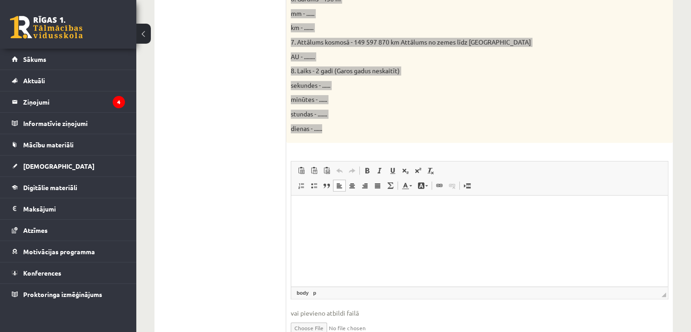
click at [308, 223] on html at bounding box center [479, 209] width 377 height 28
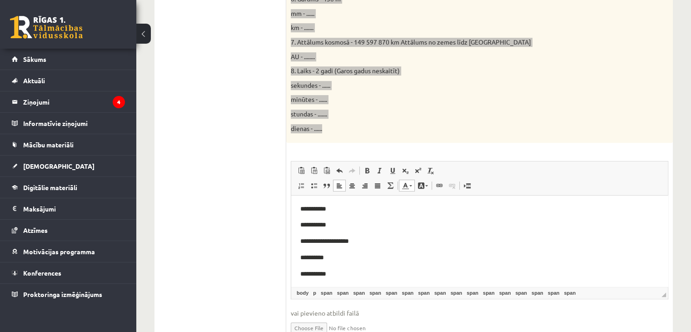
scroll to position [0, 0]
click at [324, 228] on p "**********" at bounding box center [479, 226] width 358 height 10
drag, startPoint x: 331, startPoint y: 241, endPoint x: 317, endPoint y: 242, distance: 14.6
click at [313, 242] on p "**********" at bounding box center [479, 242] width 358 height 10
click at [317, 242] on span "**********" at bounding box center [314, 242] width 28 height 6
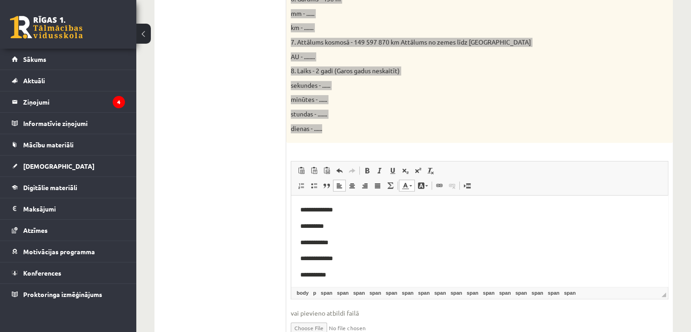
click at [331, 239] on p "**********" at bounding box center [479, 242] width 358 height 10
drag, startPoint x: 327, startPoint y: 227, endPoint x: 309, endPoint y: 229, distance: 17.9
click at [309, 229] on p "**********" at bounding box center [479, 229] width 358 height 10
drag, startPoint x: 324, startPoint y: 247, endPoint x: 306, endPoint y: 248, distance: 17.8
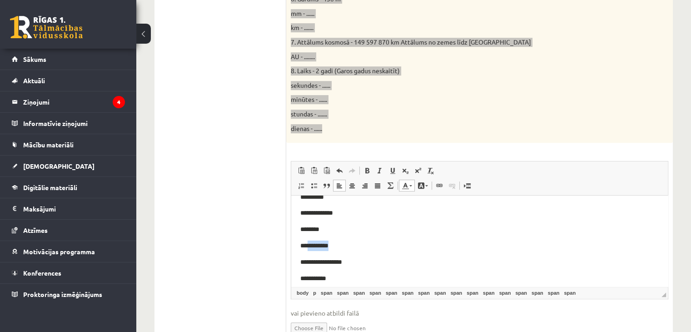
click at [306, 248] on p "**********" at bounding box center [479, 245] width 358 height 10
drag, startPoint x: 324, startPoint y: 231, endPoint x: 312, endPoint y: 234, distance: 12.5
click at [312, 234] on p "**********" at bounding box center [479, 233] width 358 height 10
drag, startPoint x: 330, startPoint y: 234, endPoint x: 314, endPoint y: 231, distance: 16.5
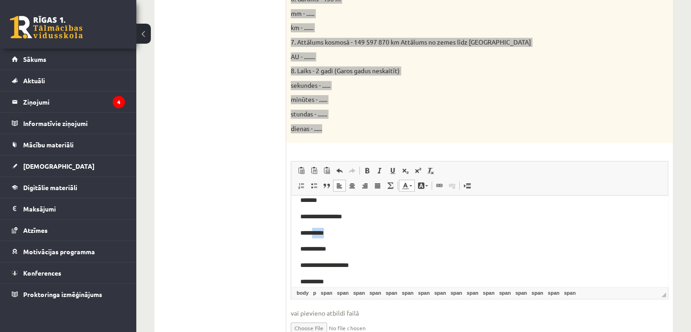
click at [314, 231] on p "**********" at bounding box center [479, 233] width 358 height 10
drag, startPoint x: 324, startPoint y: 248, endPoint x: 313, endPoint y: 248, distance: 10.9
click at [313, 248] on p "**********" at bounding box center [479, 248] width 358 height 10
drag, startPoint x: 321, startPoint y: 235, endPoint x: 313, endPoint y: 235, distance: 7.3
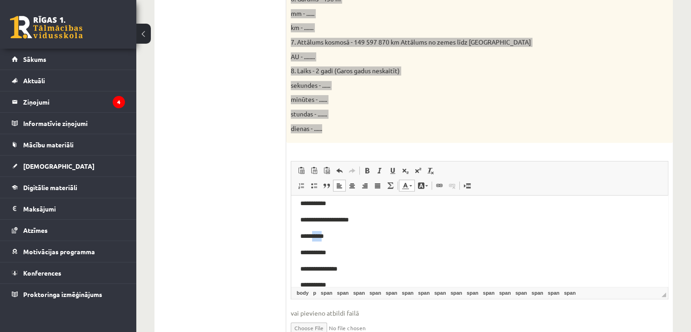
click at [313, 235] on span "**********" at bounding box center [312, 236] width 24 height 6
drag, startPoint x: 330, startPoint y: 238, endPoint x: 312, endPoint y: 236, distance: 18.3
click at [312, 236] on p "**********" at bounding box center [479, 236] width 358 height 10
click at [314, 236] on span "**********" at bounding box center [312, 236] width 24 height 6
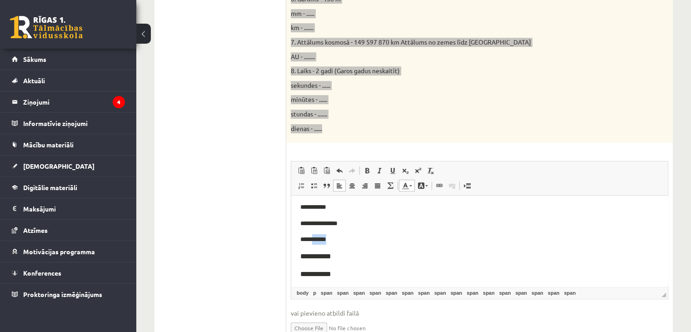
drag, startPoint x: 326, startPoint y: 238, endPoint x: 315, endPoint y: 239, distance: 11.4
click at [315, 239] on p "**********" at bounding box center [479, 239] width 358 height 10
drag, startPoint x: 328, startPoint y: 272, endPoint x: 311, endPoint y: 274, distance: 17.4
click at [311, 274] on p "**********" at bounding box center [479, 274] width 358 height 12
click at [322, 272] on font "**********" at bounding box center [314, 273] width 28 height 7
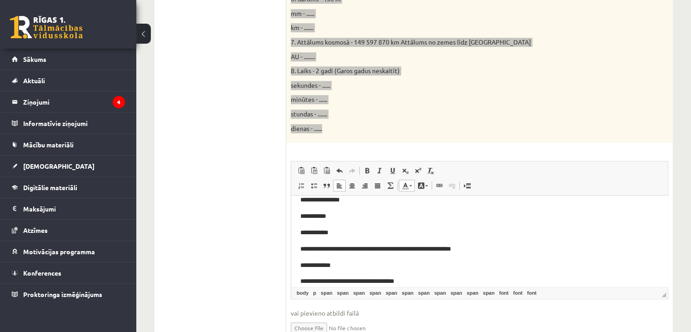
scroll to position [227, 0]
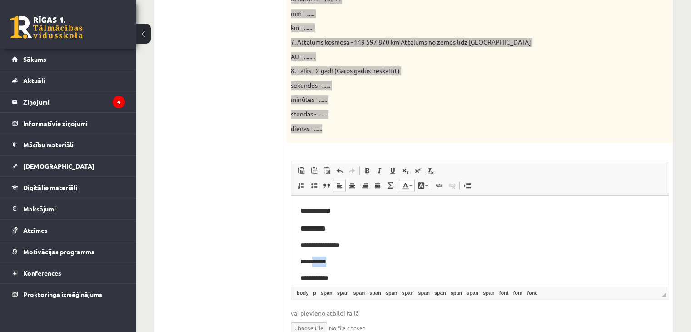
drag, startPoint x: 327, startPoint y: 258, endPoint x: 317, endPoint y: 262, distance: 10.6
click at [317, 262] on p "**********" at bounding box center [479, 261] width 358 height 10
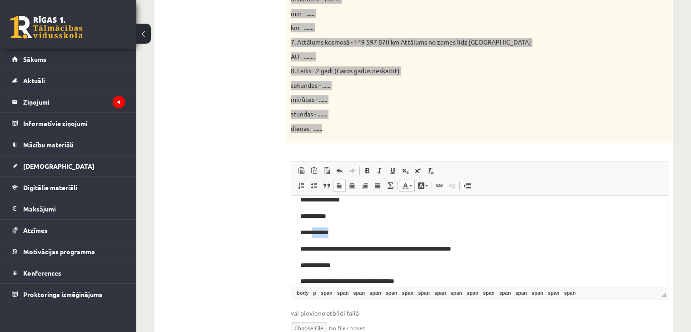
drag, startPoint x: 328, startPoint y: 230, endPoint x: 314, endPoint y: 232, distance: 14.1
click at [314, 232] on p "**********" at bounding box center [479, 232] width 358 height 10
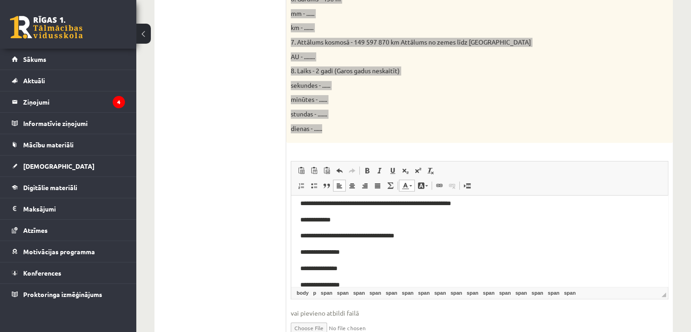
scroll to position [342, 0]
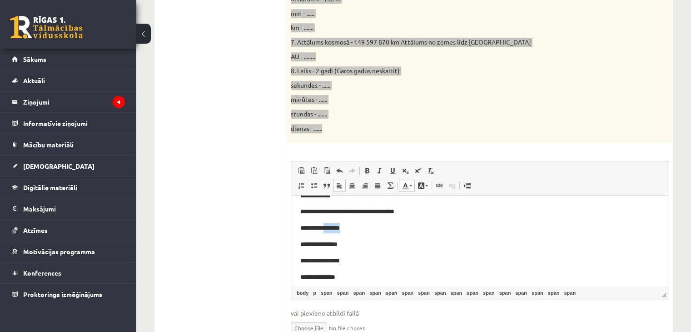
drag, startPoint x: 348, startPoint y: 225, endPoint x: 333, endPoint y: 226, distance: 14.1
click at [331, 226] on p "**********" at bounding box center [479, 228] width 358 height 10
click at [335, 227] on span "**********" at bounding box center [320, 227] width 40 height 6
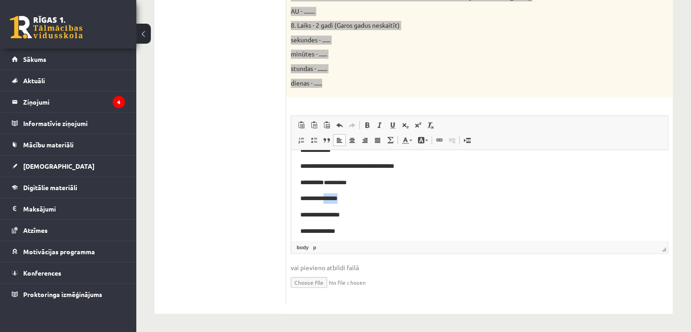
drag, startPoint x: 340, startPoint y: 192, endPoint x: 329, endPoint y: 195, distance: 11.5
click at [329, 195] on p "**********" at bounding box center [479, 198] width 358 height 10
drag, startPoint x: 344, startPoint y: 214, endPoint x: 328, endPoint y: 215, distance: 15.5
click at [328, 215] on p "**********" at bounding box center [479, 214] width 358 height 10
drag, startPoint x: 337, startPoint y: 228, endPoint x: 324, endPoint y: 229, distance: 12.3
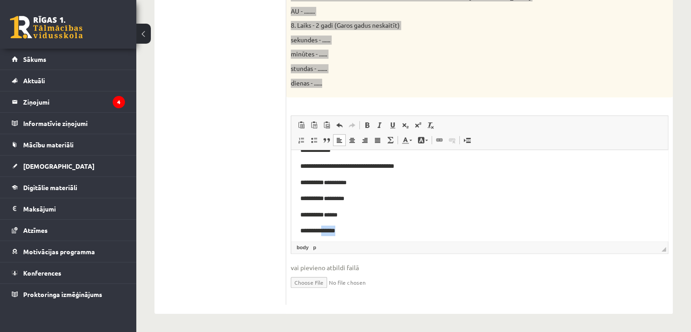
click at [324, 229] on p "**********" at bounding box center [479, 230] width 358 height 10
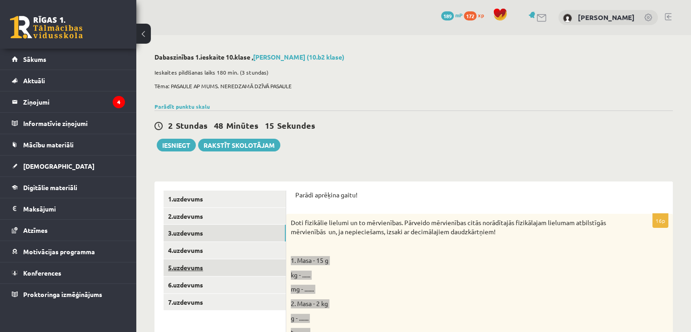
scroll to position [136, 0]
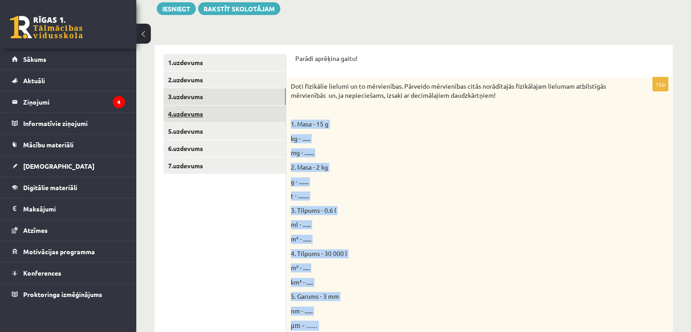
click at [249, 114] on link "4.uzdevums" at bounding box center [225, 113] width 122 height 17
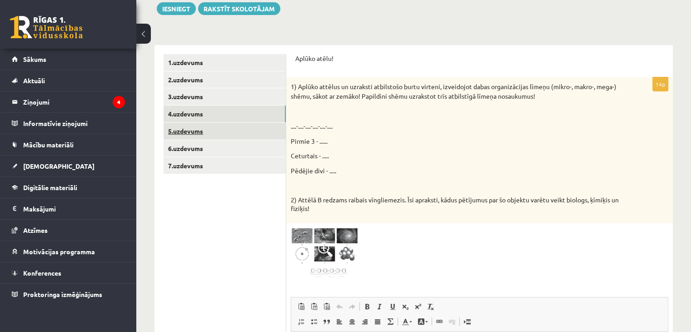
scroll to position [0, 0]
click at [232, 134] on link "5.uzdevums" at bounding box center [225, 131] width 122 height 17
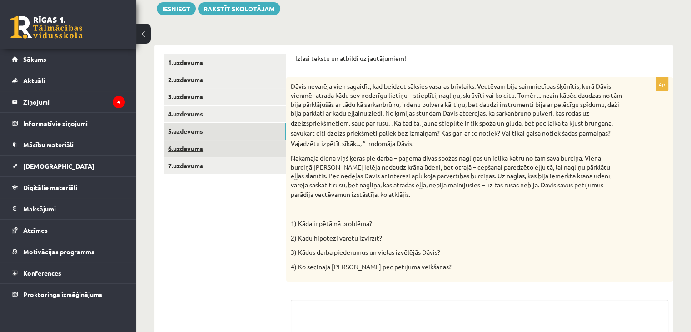
click at [234, 152] on link "6.uzdevums" at bounding box center [225, 148] width 122 height 17
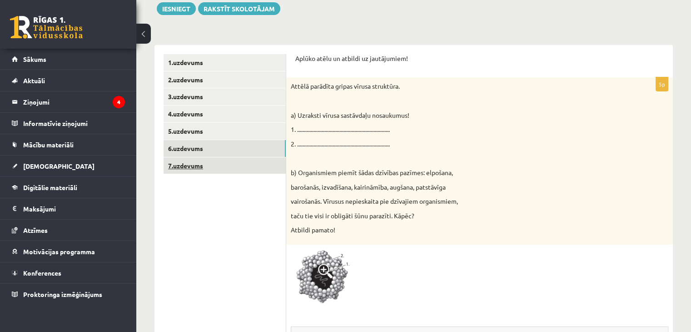
click at [230, 167] on link "7.uzdevums" at bounding box center [225, 165] width 122 height 17
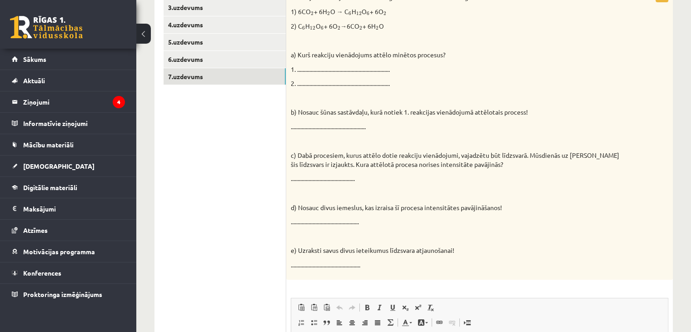
scroll to position [134, 0]
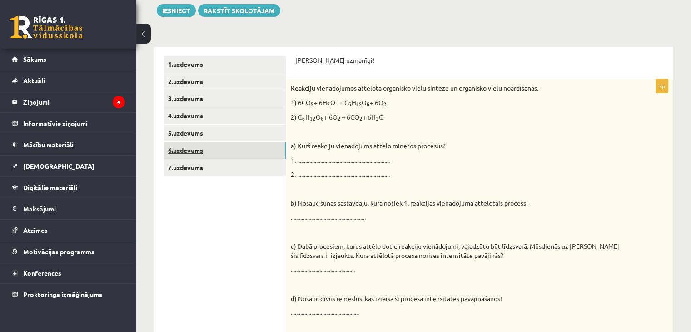
click at [225, 148] on link "6.uzdevums" at bounding box center [225, 150] width 122 height 17
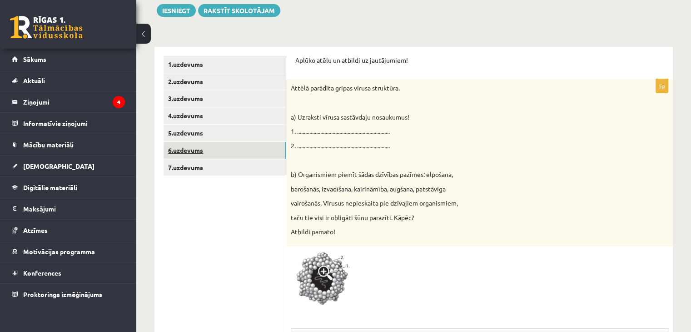
scroll to position [0, 0]
click at [229, 136] on link "5.uzdevums" at bounding box center [225, 132] width 122 height 17
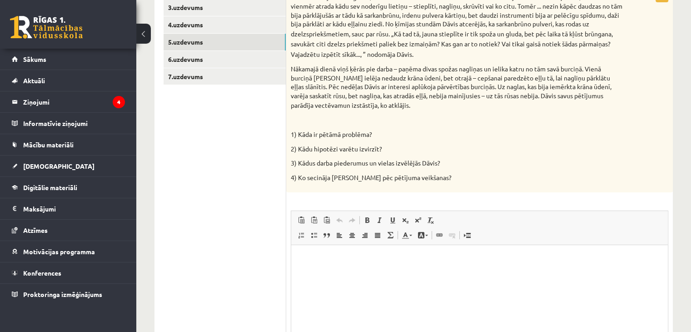
scroll to position [180, 0]
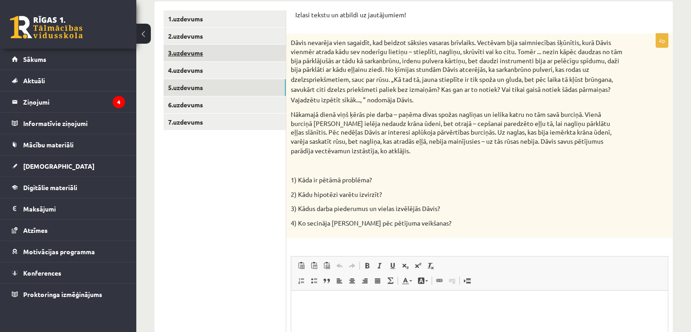
click at [233, 60] on link "3.uzdevums" at bounding box center [225, 53] width 122 height 17
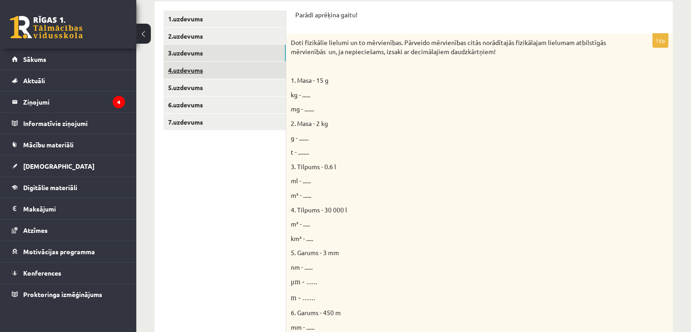
click at [233, 67] on link "4.uzdevums" at bounding box center [225, 70] width 122 height 17
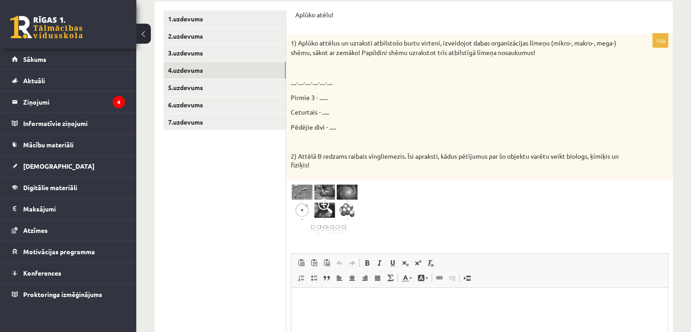
scroll to position [0, 0]
click at [224, 84] on link "5.uzdevums" at bounding box center [225, 87] width 122 height 17
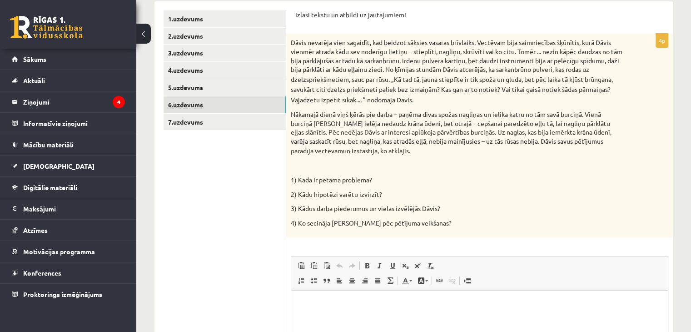
click at [248, 100] on link "6.uzdevums" at bounding box center [225, 104] width 122 height 17
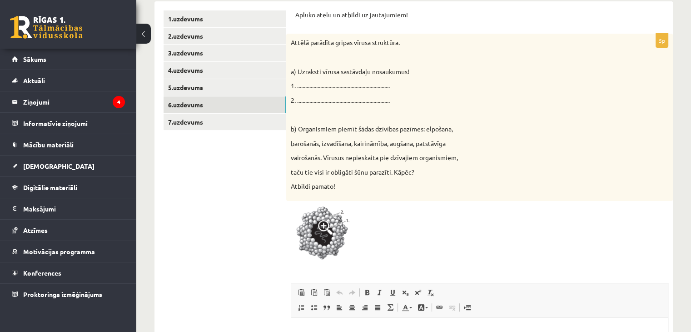
click at [328, 217] on img at bounding box center [325, 234] width 68 height 59
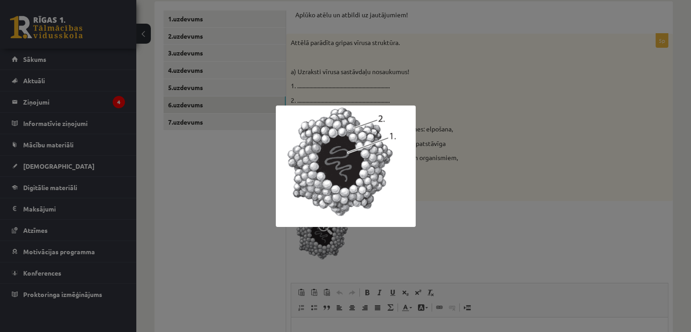
click at [455, 219] on div at bounding box center [345, 166] width 691 height 332
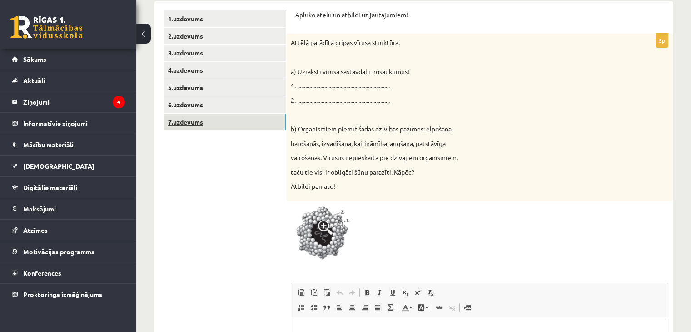
click at [214, 114] on link "7.uzdevums" at bounding box center [225, 122] width 122 height 17
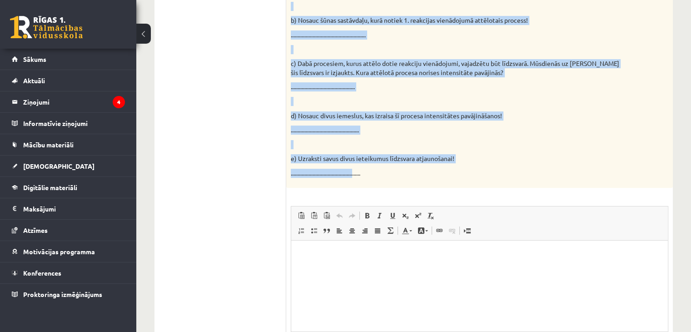
scroll to position [363, 0]
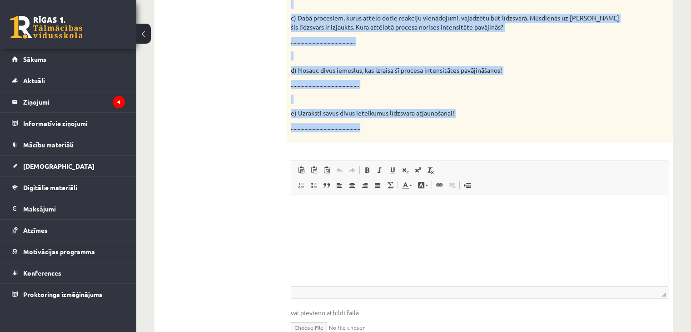
drag, startPoint x: 291, startPoint y: 86, endPoint x: 381, endPoint y: 137, distance: 103.5
copy div "Reakciju vienādojumos attēlota organisko vielu sintēze un organisko vielu noārd…"
click at [258, 213] on ul "1.uzdevums 2.uzdevums 3.uzdevums 4.uzdevums 5.uzdevums 6.uzdevums 7.uzdevums" at bounding box center [225, 89] width 123 height 522
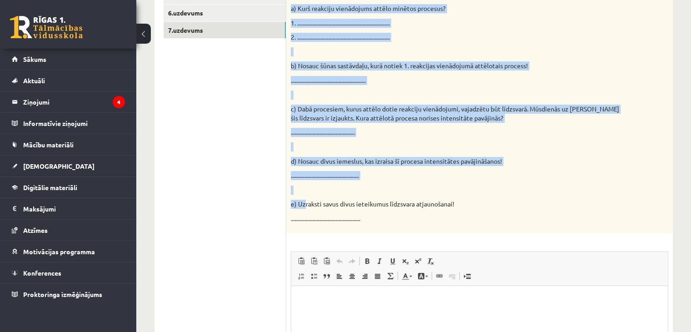
scroll to position [317, 0]
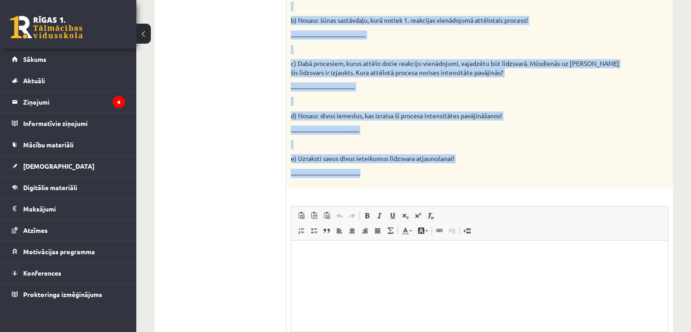
drag, startPoint x: 291, startPoint y: 133, endPoint x: 388, endPoint y: 180, distance: 108.5
click at [388, 180] on div "Reakciju vienādojumos attēlota organisko vielu sintēze un organisko vielu noārd…" at bounding box center [479, 41] width 387 height 291
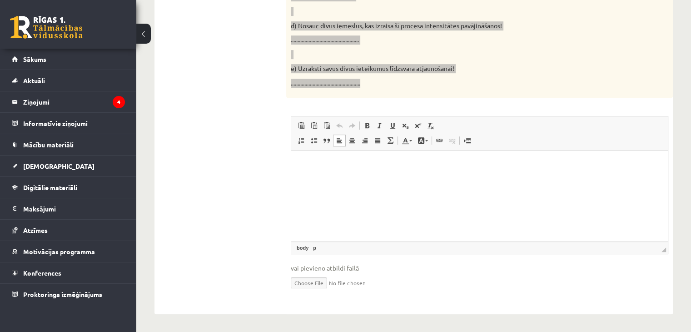
click at [308, 165] on p "Bagātinātā teksta redaktors, wiswyg-editor-user-answer-47024955818940" at bounding box center [479, 164] width 358 height 10
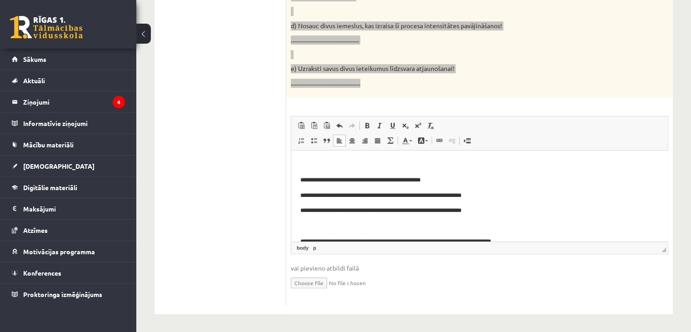
scroll to position [0, 0]
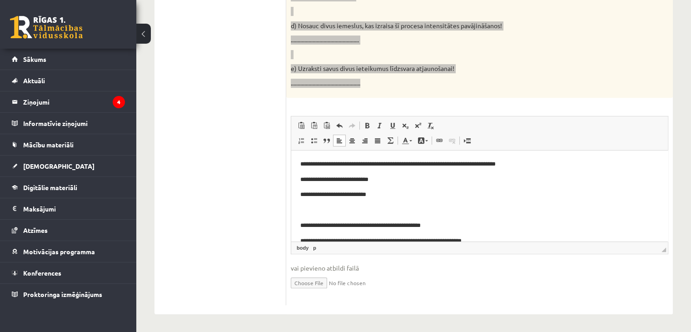
click at [400, 179] on p "**********" at bounding box center [476, 179] width 352 height 10
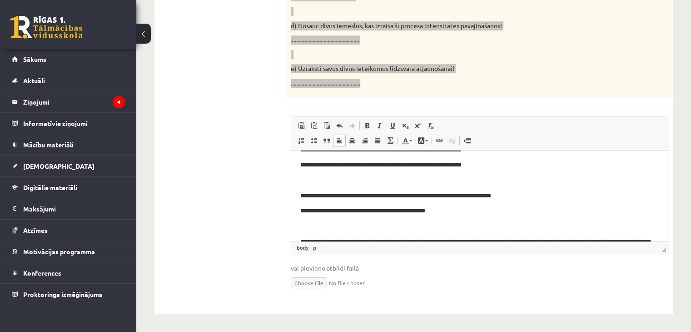
scroll to position [45, 0]
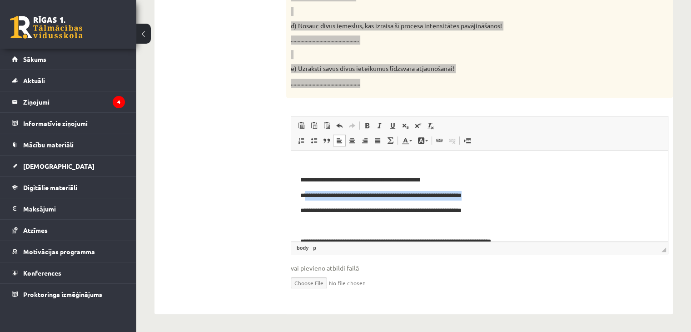
drag, startPoint x: 411, startPoint y: 195, endPoint x: 305, endPoint y: 193, distance: 106.3
click at [305, 193] on p "**********" at bounding box center [476, 195] width 352 height 10
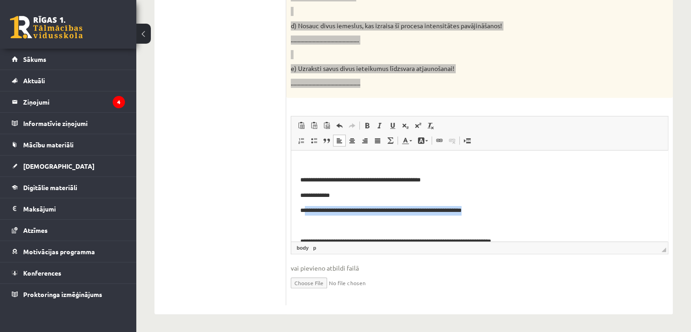
drag, startPoint x: 421, startPoint y: 212, endPoint x: 305, endPoint y: 210, distance: 115.9
click at [305, 210] on p "**********" at bounding box center [476, 210] width 352 height 10
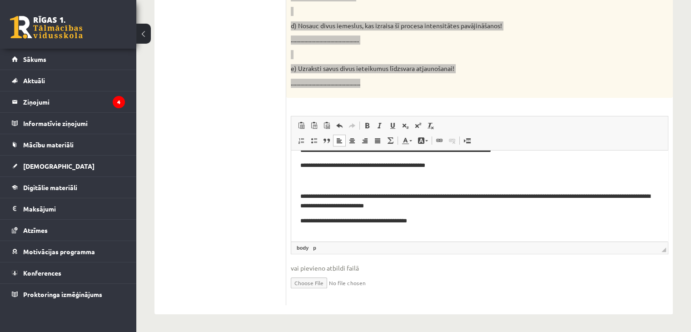
scroll to position [91, 0]
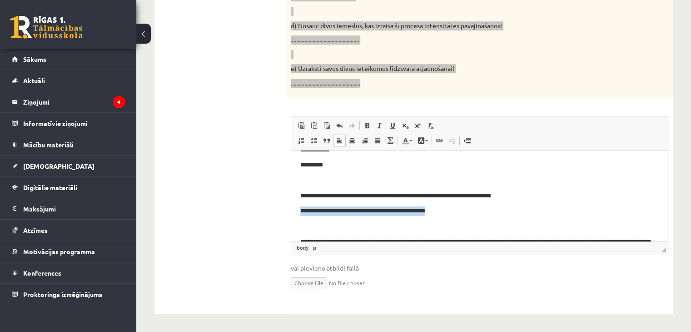
drag, startPoint x: 334, startPoint y: 209, endPoint x: 580, endPoint y: 359, distance: 288.5
click at [291, 210] on html "**********" at bounding box center [479, 215] width 377 height 313
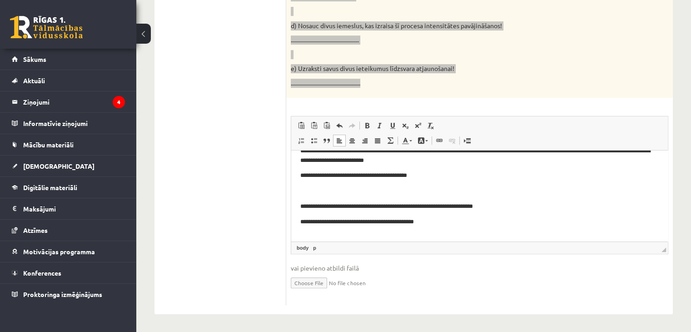
scroll to position [136, 0]
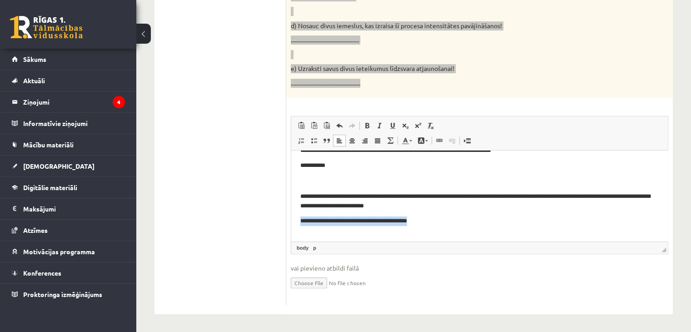
drag, startPoint x: 383, startPoint y: 224, endPoint x: 282, endPoint y: 224, distance: 100.9
click at [291, 224] on html "**********" at bounding box center [479, 170] width 377 height 313
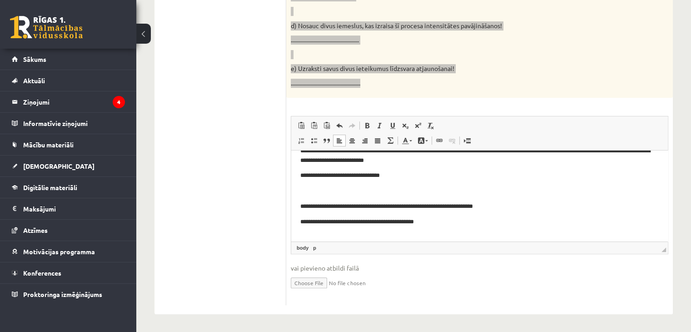
scroll to position [223, 0]
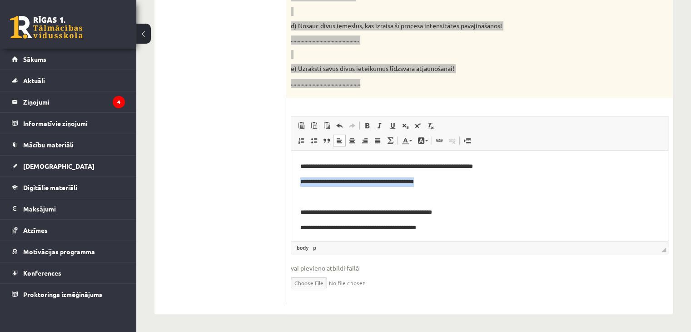
drag, startPoint x: 383, startPoint y: 183, endPoint x: 283, endPoint y: 182, distance: 99.0
click at [291, 182] on html "**********" at bounding box center [479, 84] width 377 height 313
click at [411, 181] on p "**********" at bounding box center [476, 182] width 352 height 10
click at [417, 182] on p "**********" at bounding box center [476, 182] width 352 height 10
click at [414, 185] on p "**********" at bounding box center [476, 182] width 352 height 10
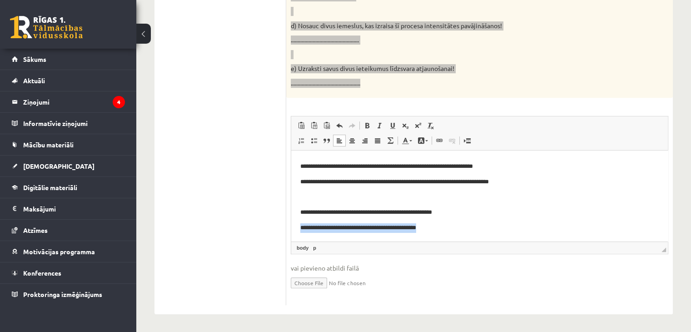
drag, startPoint x: 393, startPoint y: 234, endPoint x: 289, endPoint y: 224, distance: 104.6
click at [291, 224] on html "**********" at bounding box center [479, 84] width 377 height 313
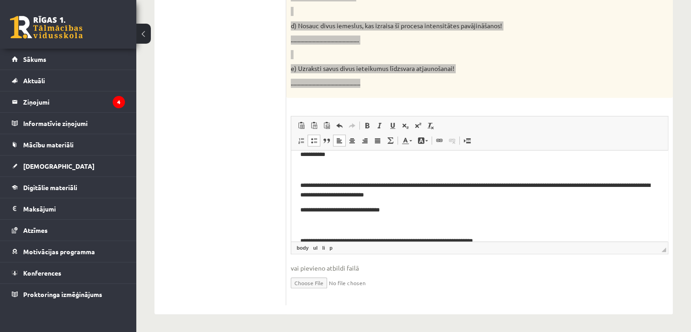
scroll to position [238, 0]
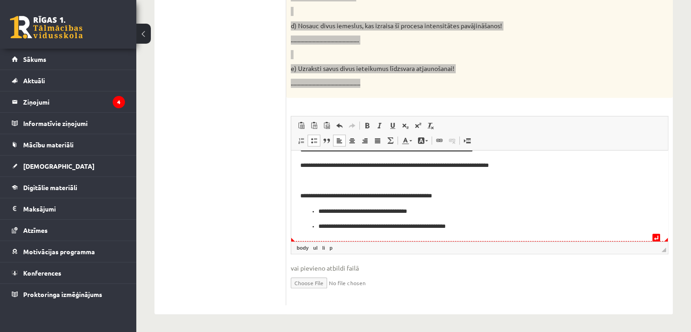
click at [321, 229] on p "**********" at bounding box center [475, 226] width 315 height 10
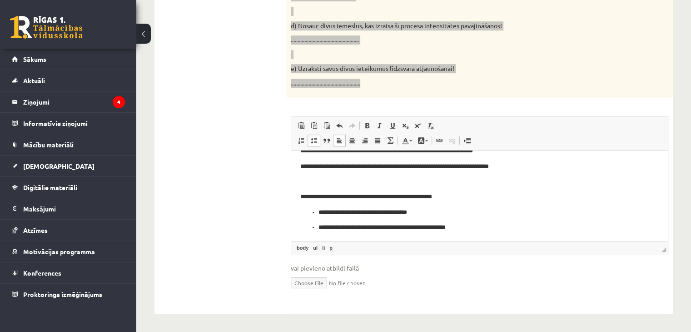
click at [451, 210] on p "**********" at bounding box center [475, 212] width 315 height 10
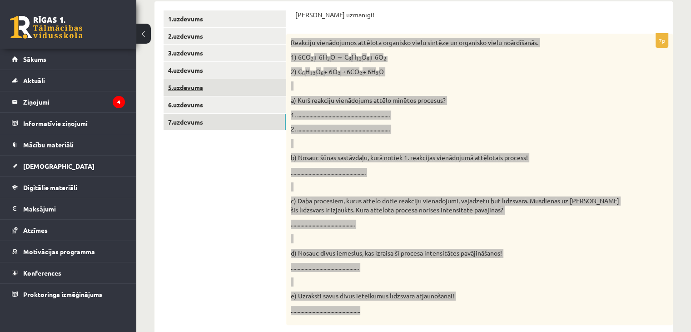
scroll to position [134, 0]
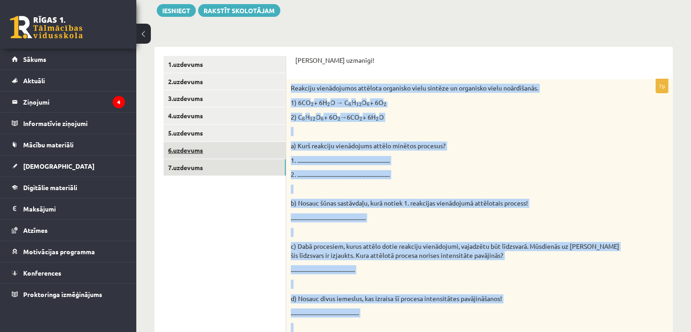
click at [236, 155] on link "6.uzdevums" at bounding box center [225, 150] width 122 height 17
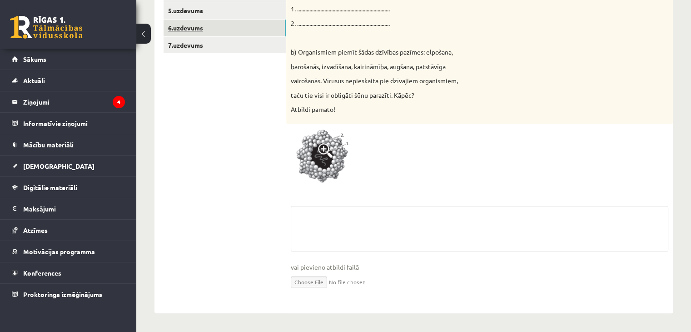
scroll to position [121, 0]
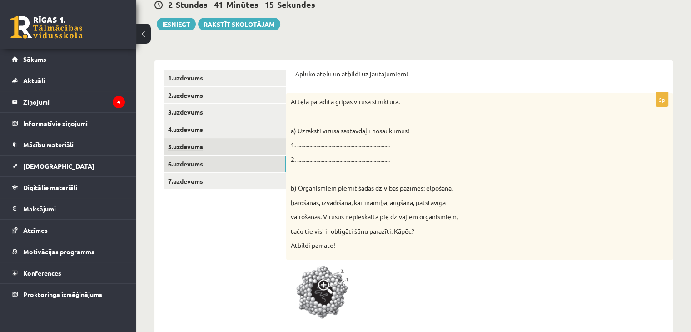
click at [233, 148] on link "5.uzdevums" at bounding box center [225, 146] width 122 height 17
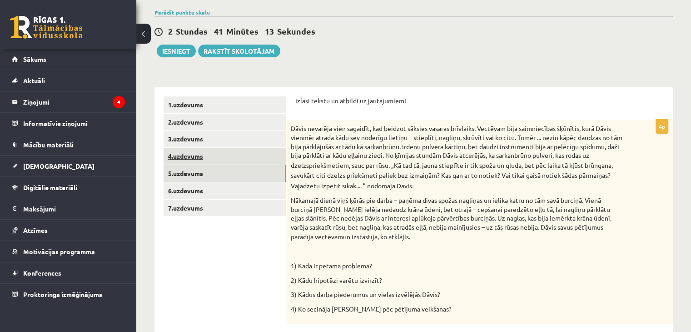
scroll to position [0, 0]
click at [225, 155] on link "4.uzdevums" at bounding box center [225, 156] width 122 height 17
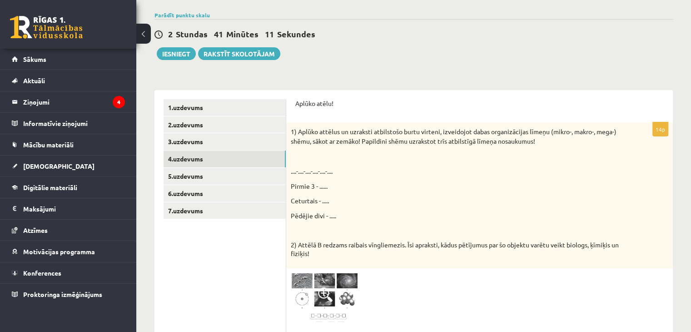
scroll to position [137, 0]
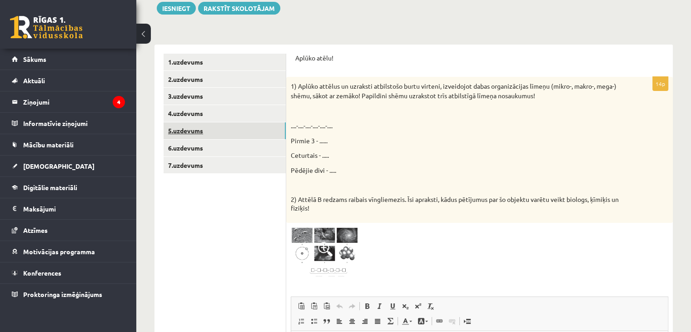
click at [228, 134] on link "5.uzdevums" at bounding box center [225, 130] width 122 height 17
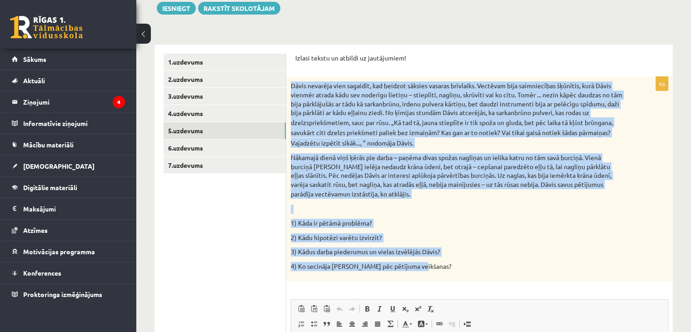
drag, startPoint x: 290, startPoint y: 84, endPoint x: 430, endPoint y: 266, distance: 229.4
click at [430, 266] on div "Dāvis nevarēja vien sagaidīt, kad beidzot sāksies vasaras brīvlaiks. Vectēvam b…" at bounding box center [479, 179] width 387 height 204
copy div "Dāvis nevarēja vien sagaidīt, kad beidzot sāksies vasaras brīvlaiks. Vectēvam b…"
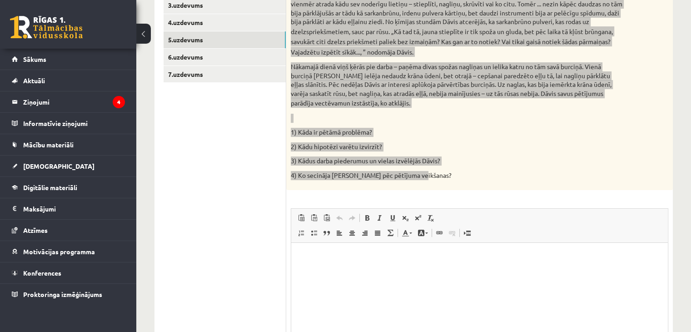
click at [344, 266] on html at bounding box center [479, 256] width 377 height 28
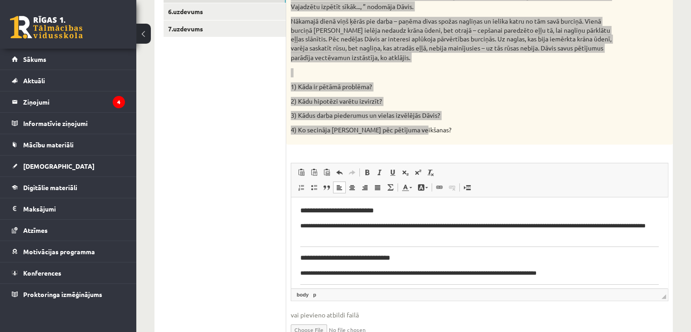
scroll to position [182, 0]
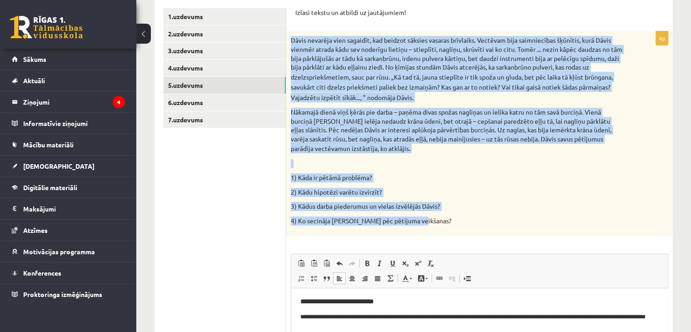
click at [417, 190] on p "2) Kādu hipotēzi varētu izvirzīt?" at bounding box center [457, 192] width 332 height 9
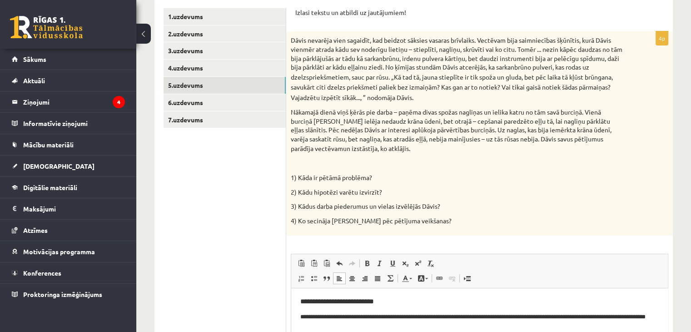
scroll to position [320, 0]
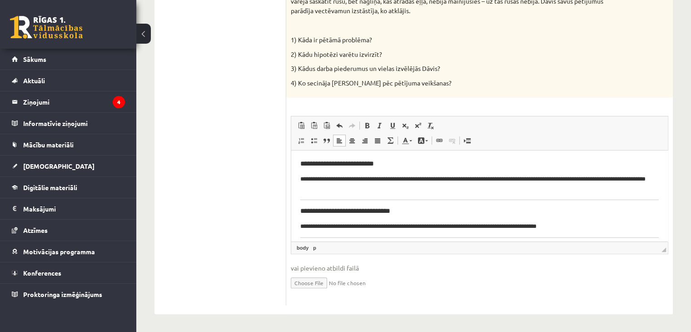
click at [460, 222] on p "**********" at bounding box center [476, 226] width 352 height 10
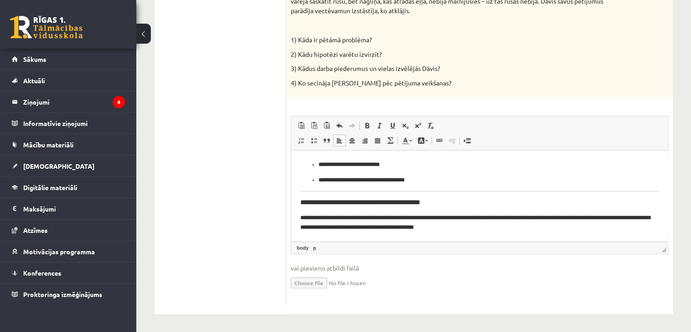
scroll to position [0, 0]
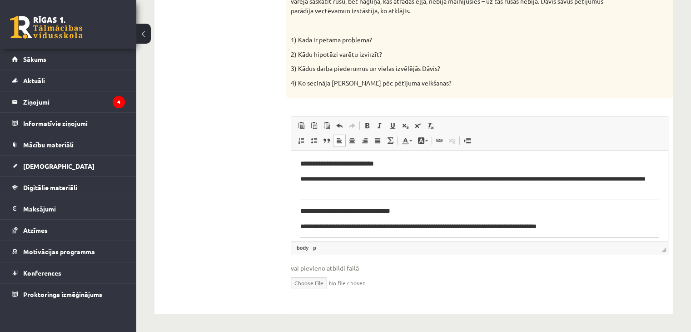
click at [184, 194] on ul "1.uzdevums 2.uzdevums 3.uzdevums 4.uzdevums 5.uzdevums 6.uzdevums 7.uzdevums" at bounding box center [225, 88] width 123 height 434
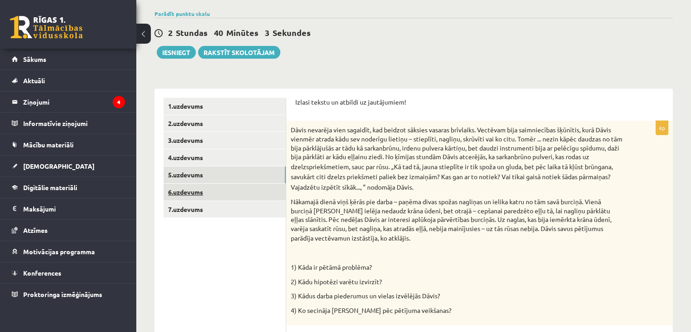
click at [188, 195] on link "6.uzdevums" at bounding box center [225, 192] width 122 height 17
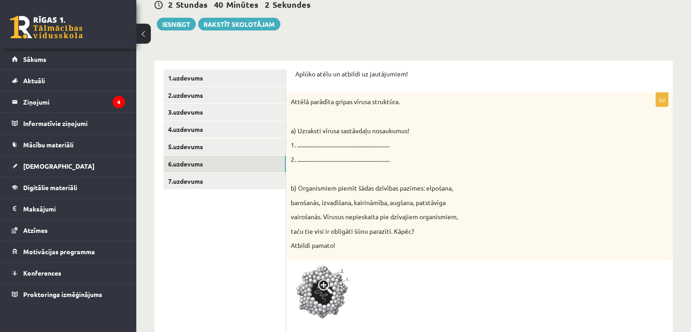
scroll to position [0, 0]
click at [322, 282] on span at bounding box center [325, 286] width 15 height 15
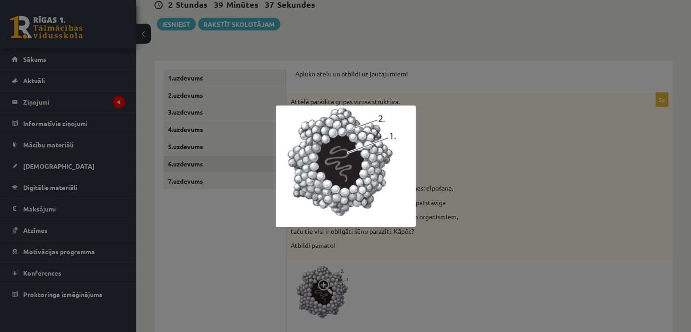
click at [498, 237] on div at bounding box center [345, 166] width 691 height 332
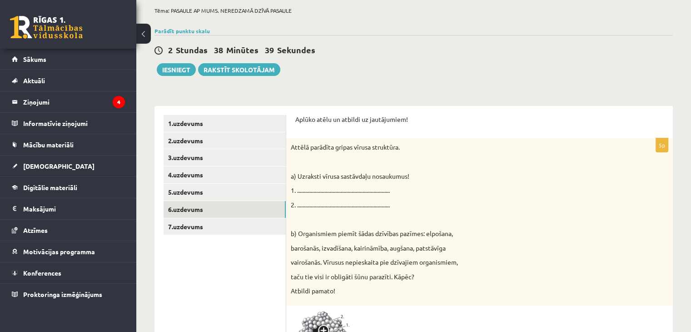
scroll to position [166, 0]
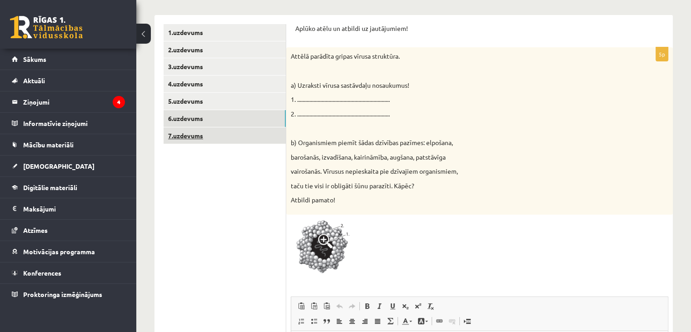
click at [215, 131] on link "7.uzdevums" at bounding box center [225, 135] width 122 height 17
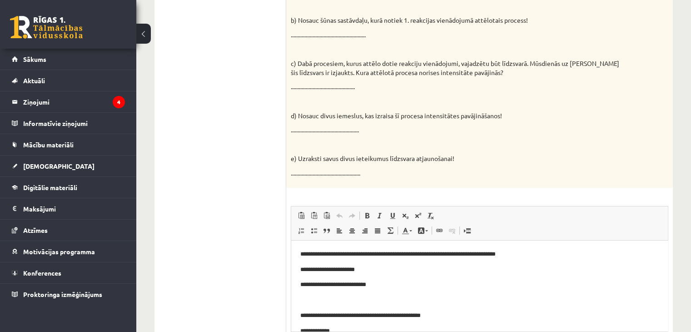
scroll to position [45, 0]
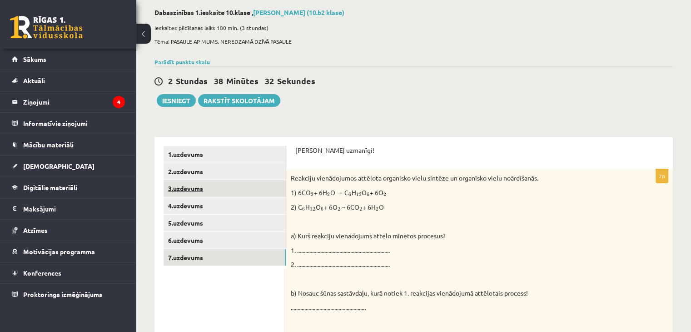
click at [197, 192] on link "3.uzdevums" at bounding box center [225, 188] width 122 height 17
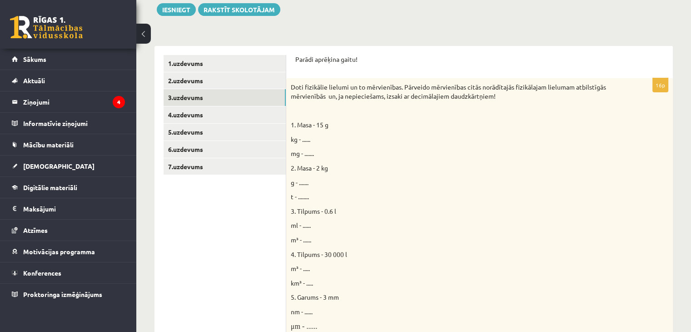
scroll to position [90, 0]
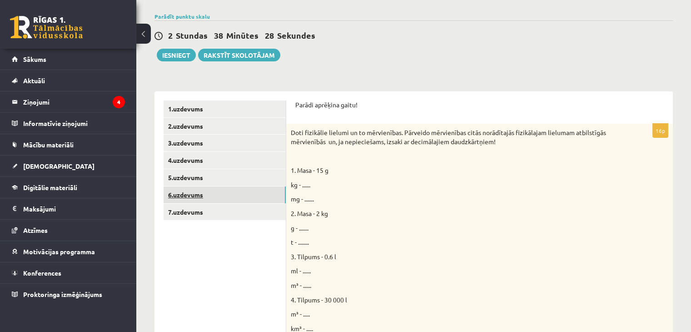
click at [250, 189] on link "6.uzdevums" at bounding box center [225, 194] width 122 height 17
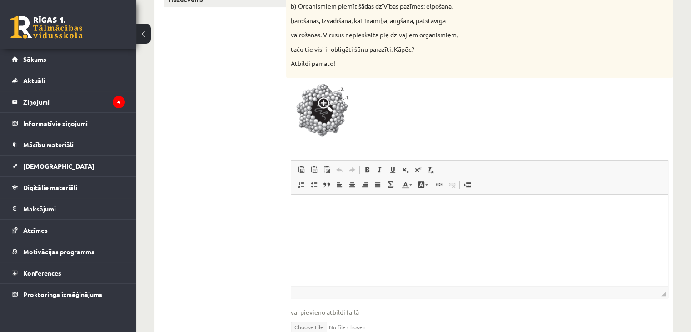
scroll to position [212, 0]
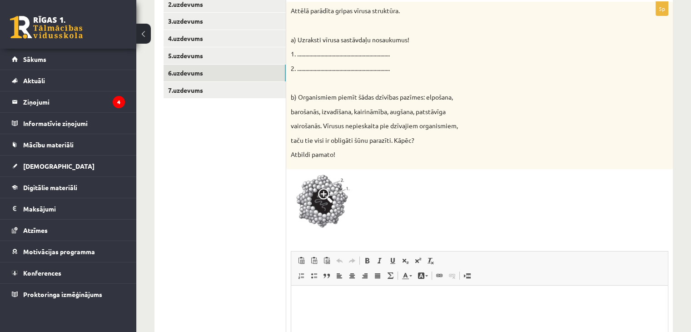
click at [317, 196] on img at bounding box center [325, 203] width 68 height 59
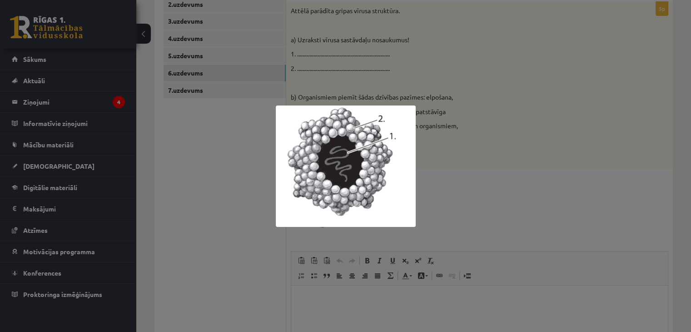
click at [344, 164] on img at bounding box center [346, 165] width 140 height 121
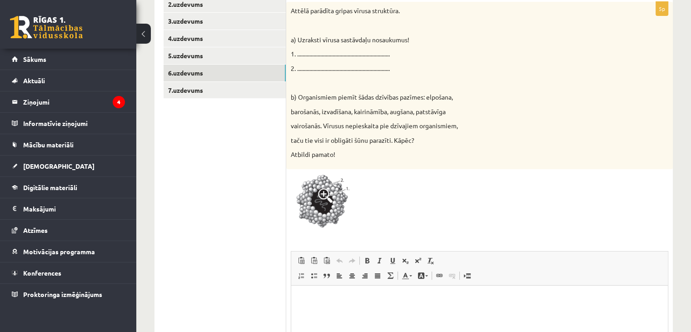
drag, startPoint x: 327, startPoint y: 195, endPoint x: 218, endPoint y: 162, distance: 114.0
click at [219, 161] on ul "1.uzdevums 2.uzdevums 3.uzdevums 4.uzdevums 5.uzdevums 6.uzdevums 7.uzdevums" at bounding box center [225, 209] width 123 height 461
click at [263, 166] on ul "1.uzdevums 2.uzdevums 3.uzdevums 4.uzdevums 5.uzdevums 6.uzdevums 7.uzdevums" at bounding box center [225, 209] width 123 height 461
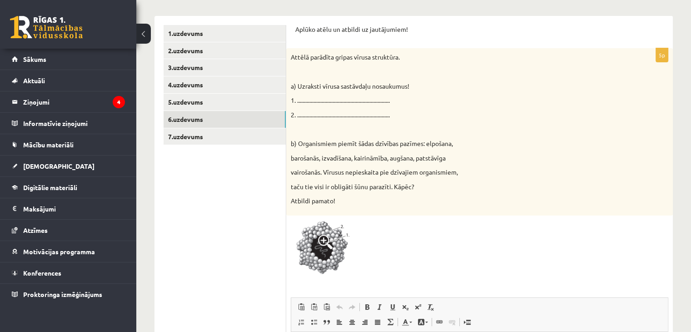
scroll to position [120, 0]
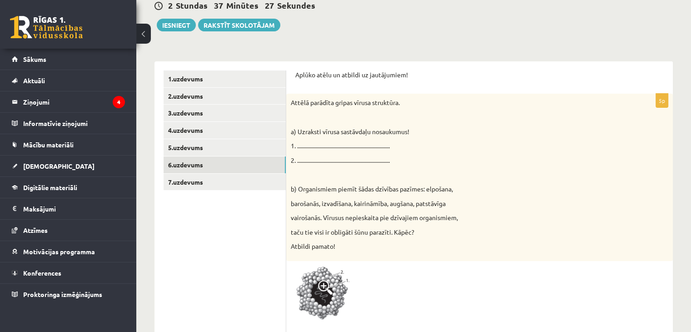
click at [227, 228] on ul "1.uzdevums 2.uzdevums 3.uzdevums 4.uzdevums 5.uzdevums 6.uzdevums 7.uzdevums" at bounding box center [225, 300] width 123 height 461
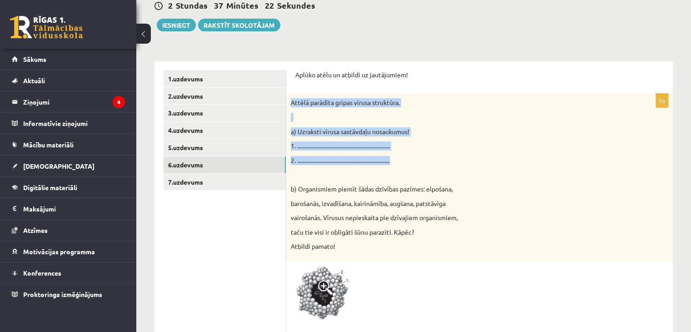
drag, startPoint x: 291, startPoint y: 103, endPoint x: 417, endPoint y: 160, distance: 138.7
click at [417, 160] on div "Attēlā parādīta gripas vīrusa struktūra. a) Uzraksti vīrusa sastāvdaļu nosaukum…" at bounding box center [479, 177] width 387 height 167
copy div "Attēlā parādīta gripas vīrusa struktūra. a) Uzraksti vīrusa sastāvdaļu nosaukum…"
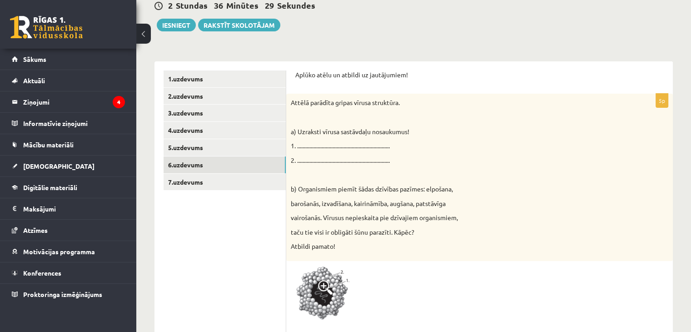
click at [281, 258] on ul "1.uzdevums 2.uzdevums 3.uzdevums 4.uzdevums 5.uzdevums 6.uzdevums 7.uzdevums" at bounding box center [225, 300] width 123 height 461
click at [178, 24] on button "Iesniegt" at bounding box center [176, 25] width 39 height 13
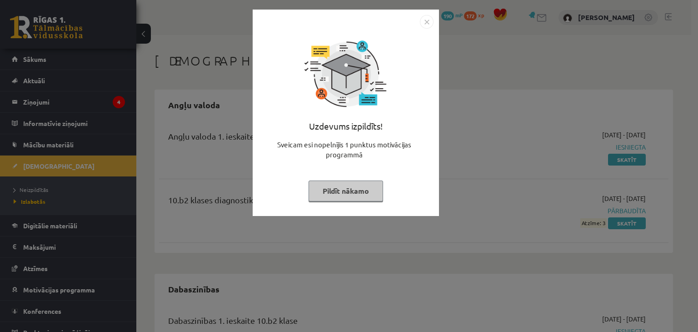
click at [427, 27] on img "Close" at bounding box center [427, 22] width 14 height 14
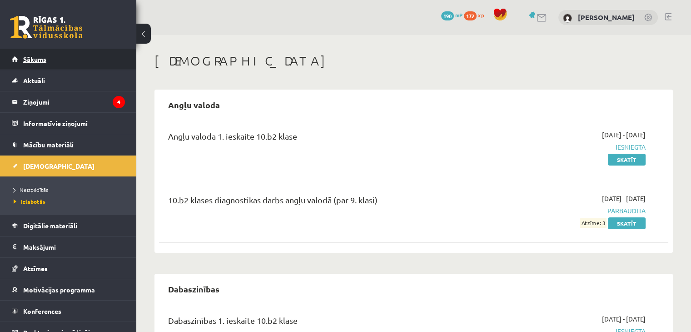
click at [54, 63] on link "Sākums" at bounding box center [68, 59] width 113 height 21
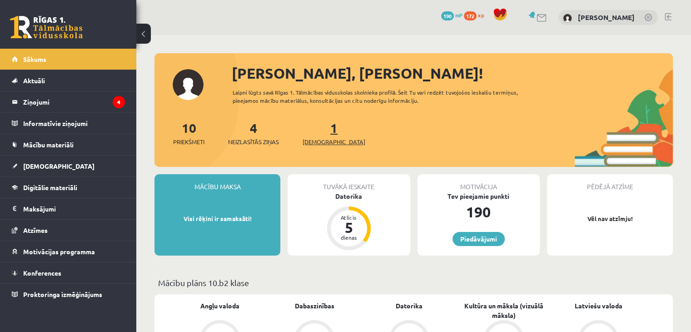
click at [327, 146] on div "10 Priekšmeti 4 Neizlasītās ziņas 1 Ieskaites" at bounding box center [413, 142] width 518 height 49
click at [327, 139] on span "[DEMOGRAPHIC_DATA]" at bounding box center [334, 141] width 63 height 9
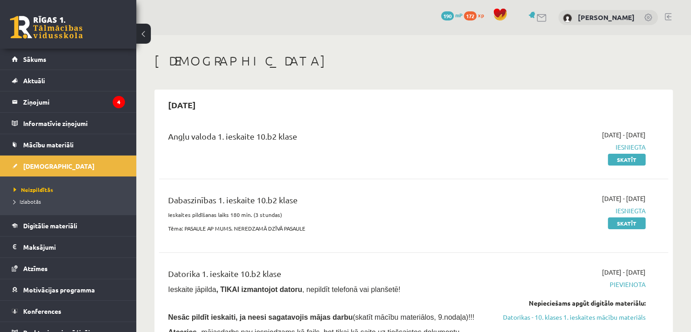
scroll to position [91, 0]
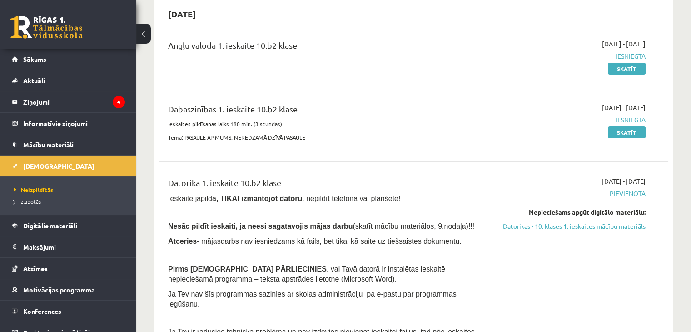
drag, startPoint x: 548, startPoint y: 228, endPoint x: 389, endPoint y: 46, distance: 241.1
click at [548, 228] on link "Datorikas - 10. klases 1. ieskaites mācību materiāls" at bounding box center [571, 226] width 150 height 10
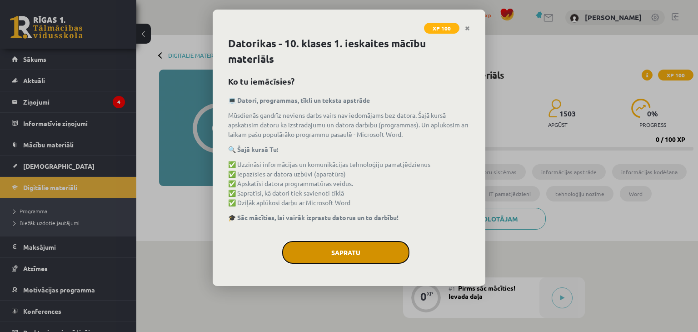
click at [333, 253] on button "Sapratu" at bounding box center [345, 252] width 127 height 23
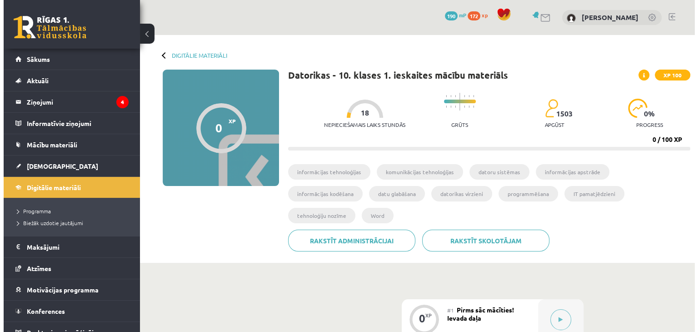
scroll to position [91, 0]
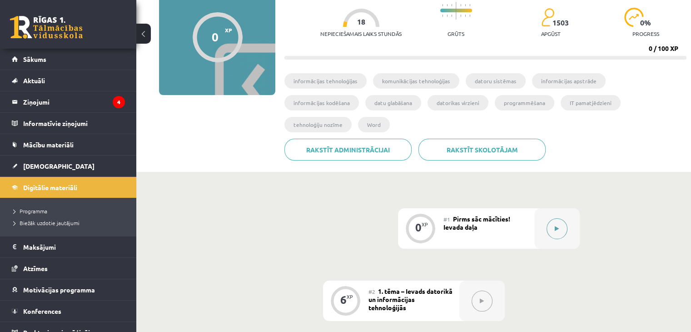
click at [549, 218] on button at bounding box center [557, 228] width 21 height 21
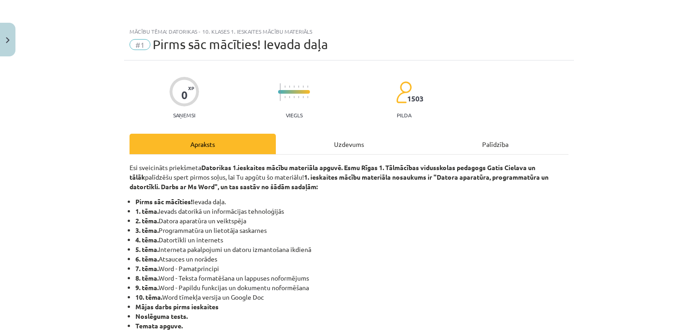
click at [349, 147] on div "Uzdevums" at bounding box center [349, 144] width 146 height 20
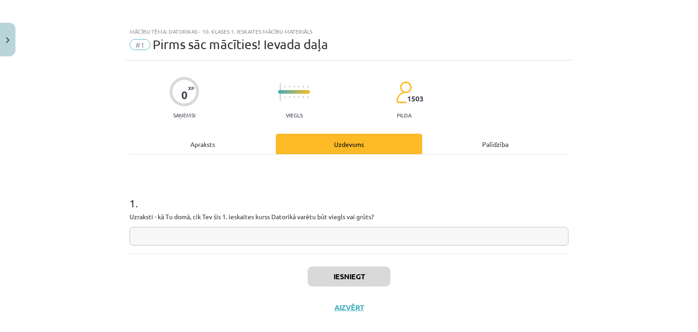
scroll to position [13, 0]
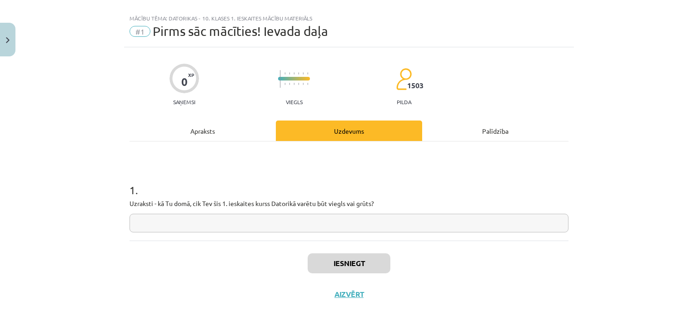
click at [259, 216] on input "text" at bounding box center [348, 223] width 439 height 19
type input "*****"
click at [324, 246] on div "Iesniegt Aizvērt" at bounding box center [348, 272] width 439 height 64
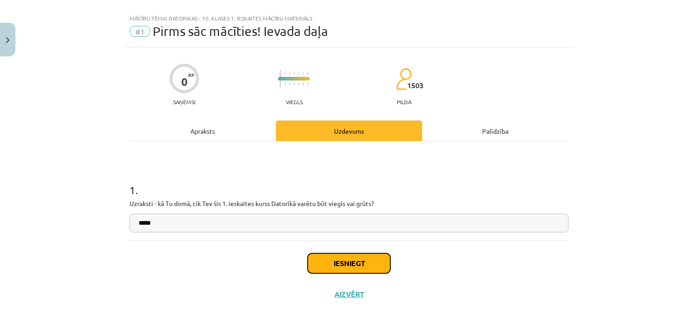
click at [325, 257] on button "Iesniegt" at bounding box center [349, 263] width 83 height 20
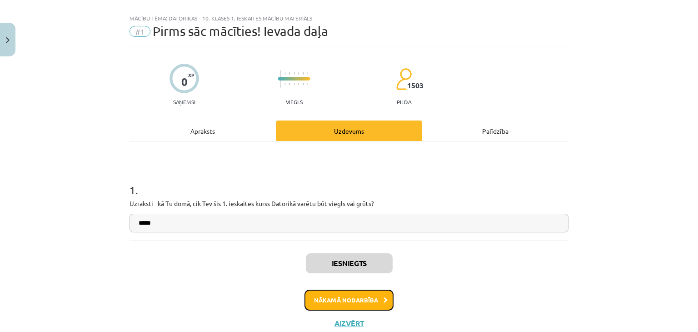
click at [337, 298] on button "Nākamā nodarbība" at bounding box center [348, 299] width 89 height 21
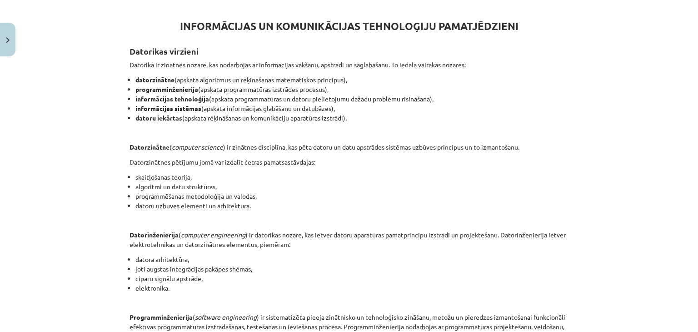
scroll to position [23, 0]
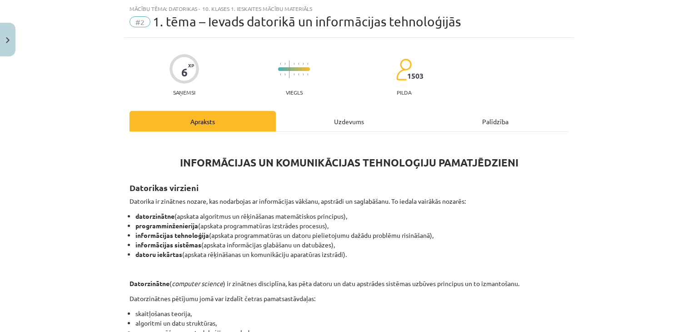
click at [343, 124] on div "Uzdevums" at bounding box center [349, 121] width 146 height 20
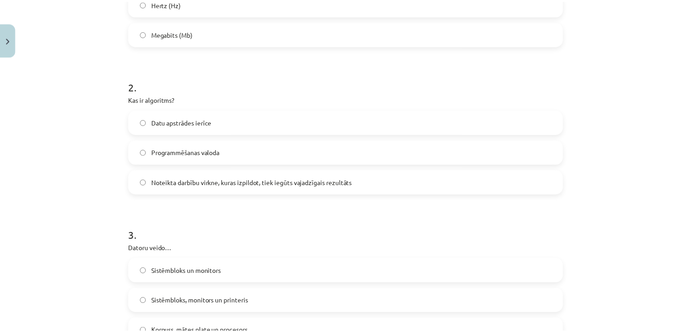
scroll to position [0, 0]
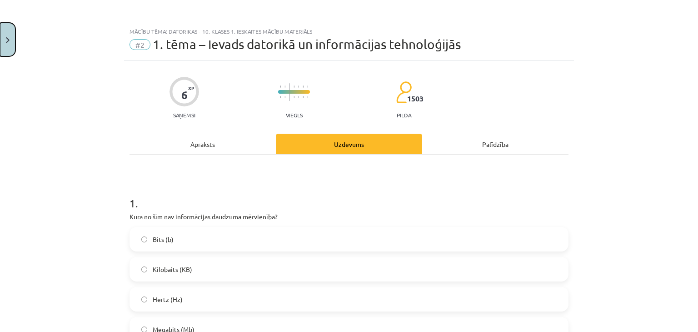
click at [5, 42] on button "Close" at bounding box center [7, 40] width 15 height 34
click at [73, 52] on div "Mācību tēma: Datorikas - 10. klases 1. ieskaites mācību materiāls #2 1. tēma – …" at bounding box center [349, 166] width 698 height 332
click at [73, 59] on div "Mācību tēma: Datorikas - 10. klases 1. ieskaites mācību materiāls #2 1. tēma – …" at bounding box center [349, 166] width 698 height 332
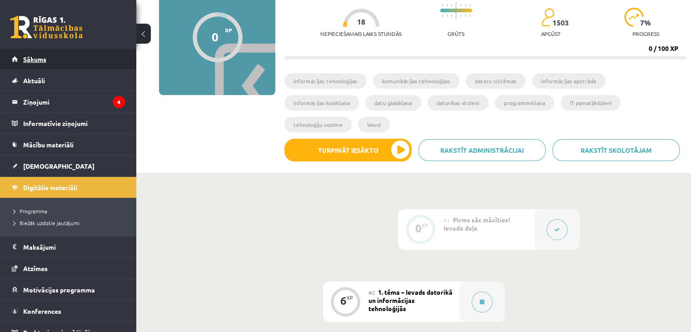
click at [31, 62] on span "Sākums" at bounding box center [34, 59] width 23 height 8
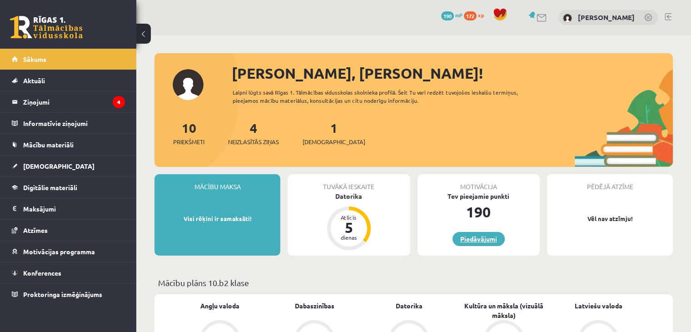
click at [481, 238] on link "Piedāvājumi" at bounding box center [478, 239] width 52 height 14
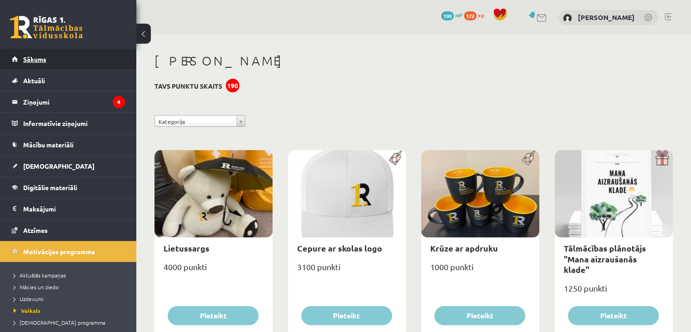
click at [19, 62] on link "Sākums" at bounding box center [68, 59] width 113 height 21
